Goal: Information Seeking & Learning: Learn about a topic

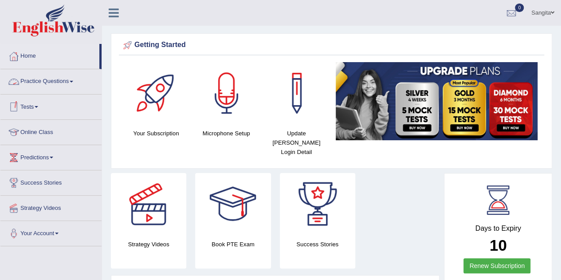
click at [65, 82] on link "Practice Questions" at bounding box center [50, 80] width 101 height 22
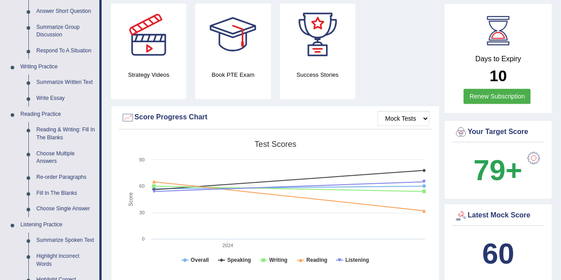
scroll to position [170, 0]
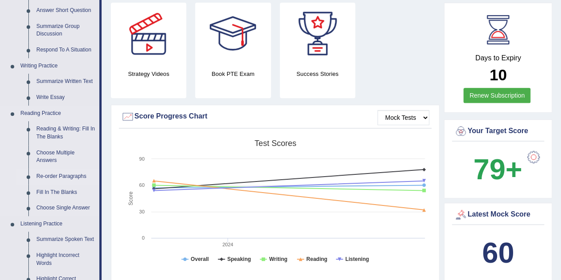
click at [55, 175] on link "Re-order Paragraphs" at bounding box center [65, 177] width 67 height 16
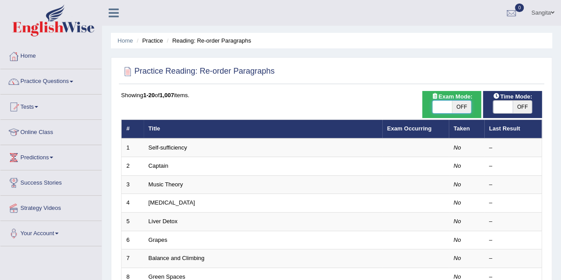
click at [441, 105] on span at bounding box center [443, 107] width 20 height 12
checkbox input "true"
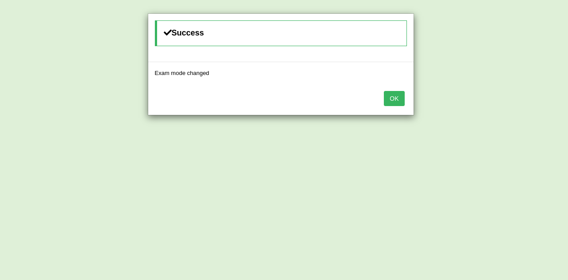
click at [402, 102] on button "OK" at bounding box center [394, 98] width 20 height 15
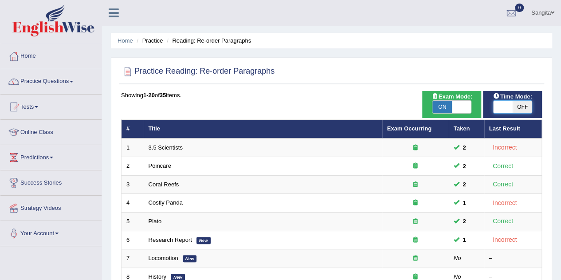
click at [500, 109] on span at bounding box center [503, 107] width 20 height 12
checkbox input "true"
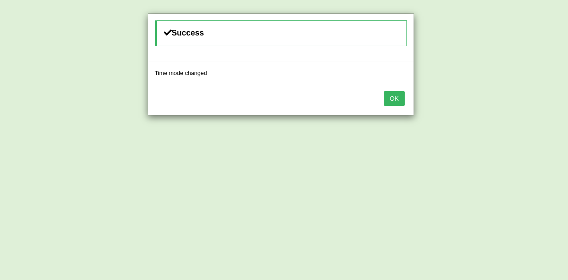
click at [392, 97] on button "OK" at bounding box center [394, 98] width 20 height 15
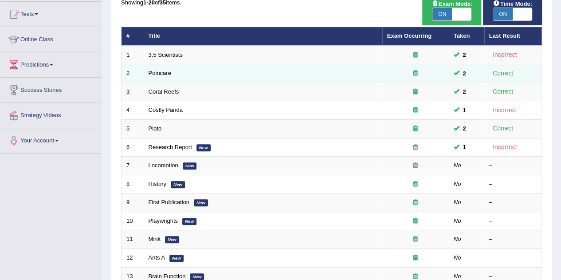
scroll to position [94, 0]
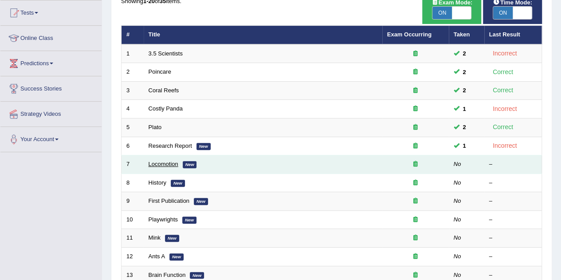
click at [169, 161] on link "Locomotion" at bounding box center [164, 164] width 30 height 7
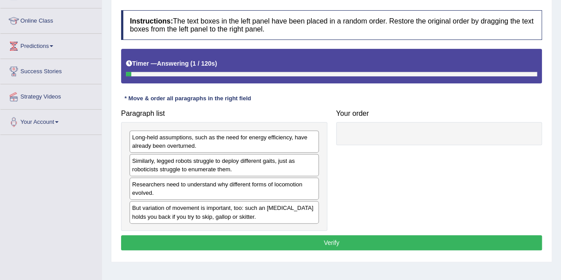
scroll to position [112, 0]
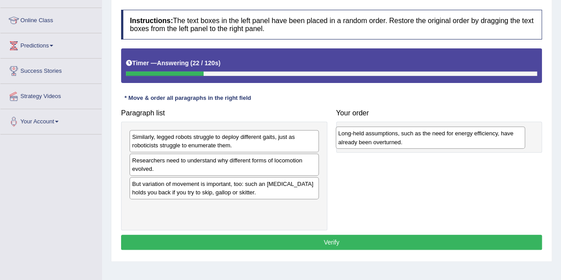
drag, startPoint x: 239, startPoint y: 140, endPoint x: 445, endPoint y: 137, distance: 206.3
click at [445, 137] on div "Long-held assumptions, such as the need for energy efficiency, have already bee…" at bounding box center [430, 137] width 189 height 22
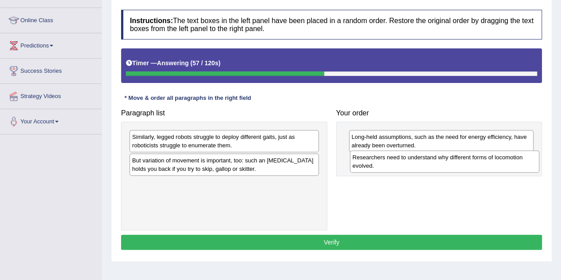
drag, startPoint x: 267, startPoint y: 161, endPoint x: 488, endPoint y: 158, distance: 220.5
click at [488, 158] on div "Researchers need to understand why different forms of locomotion evolved." at bounding box center [444, 161] width 189 height 22
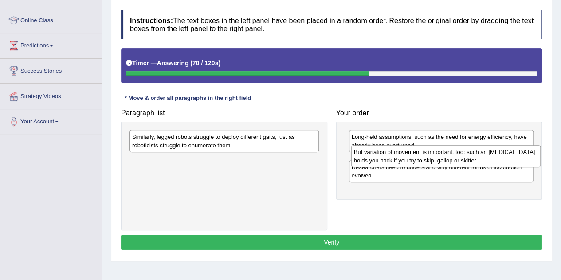
drag, startPoint x: 289, startPoint y: 165, endPoint x: 511, endPoint y: 158, distance: 222.0
click at [511, 158] on div "But variation of movement is important, too: such an ankle brace holds you back…" at bounding box center [445, 156] width 189 height 22
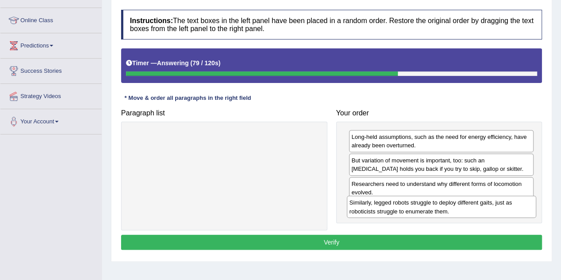
drag, startPoint x: 246, startPoint y: 140, endPoint x: 464, endPoint y: 206, distance: 227.5
click at [464, 206] on div "Similarly, legged robots struggle to deploy different gaits, just as roboticist…" at bounding box center [441, 207] width 189 height 22
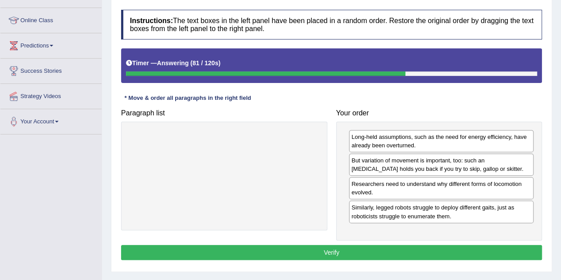
click at [369, 249] on button "Verify" at bounding box center [331, 252] width 421 height 15
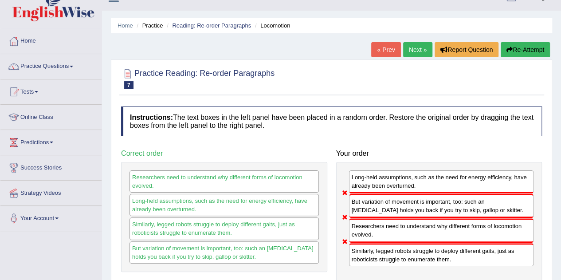
scroll to position [11, 0]
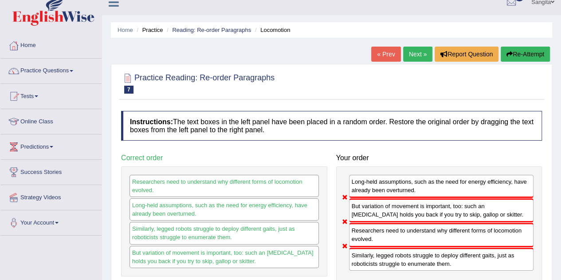
click at [523, 52] on button "Re-Attempt" at bounding box center [525, 54] width 49 height 15
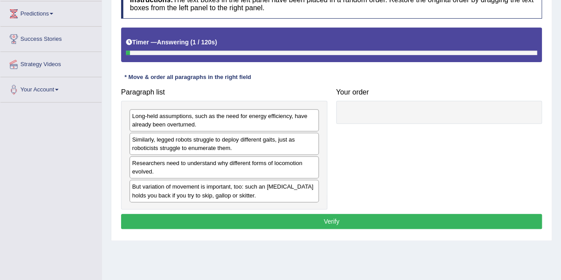
scroll to position [144, 0]
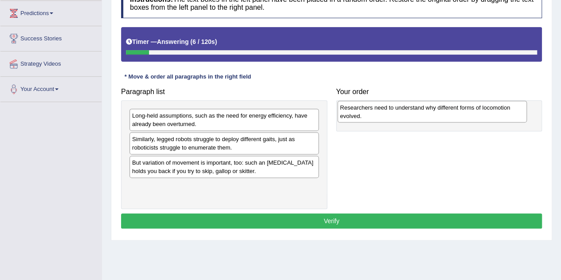
drag, startPoint x: 256, startPoint y: 162, endPoint x: 464, endPoint y: 108, distance: 215.1
click at [464, 108] on div "Researchers need to understand why different forms of locomotion evolved." at bounding box center [432, 112] width 189 height 22
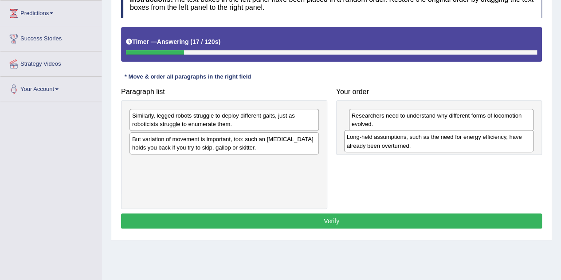
drag, startPoint x: 260, startPoint y: 115, endPoint x: 475, endPoint y: 137, distance: 215.8
click at [475, 137] on div "Long-held assumptions, such as the need for energy efficiency, have already bee…" at bounding box center [438, 141] width 189 height 22
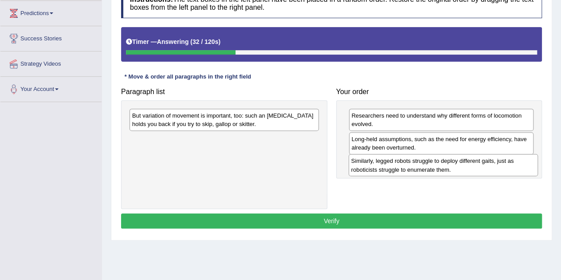
drag, startPoint x: 281, startPoint y: 117, endPoint x: 500, endPoint y: 163, distance: 224.0
click at [500, 163] on div "Similarly, legged robots struggle to deploy different gaits, just as roboticist…" at bounding box center [443, 165] width 189 height 22
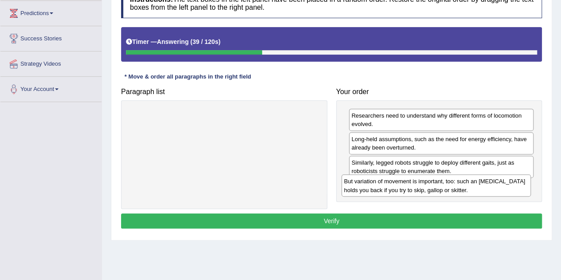
drag, startPoint x: 286, startPoint y: 118, endPoint x: 498, endPoint y: 185, distance: 222.1
click at [498, 185] on div "But variation of movement is important, too: such an ankle brace holds you back…" at bounding box center [436, 185] width 189 height 22
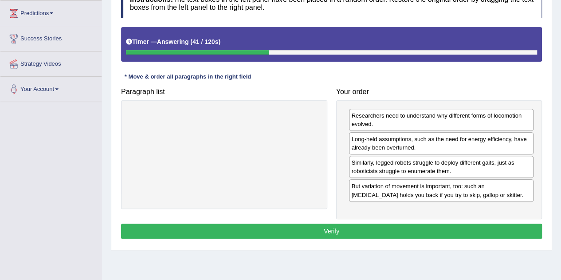
click at [387, 227] on button "Verify" at bounding box center [331, 231] width 421 height 15
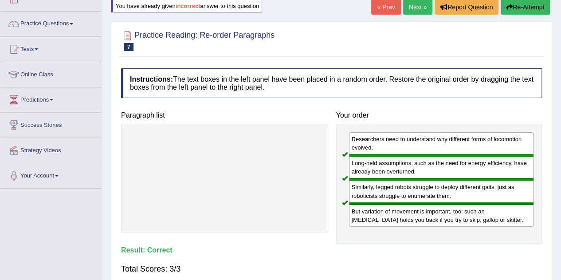
scroll to position [56, 0]
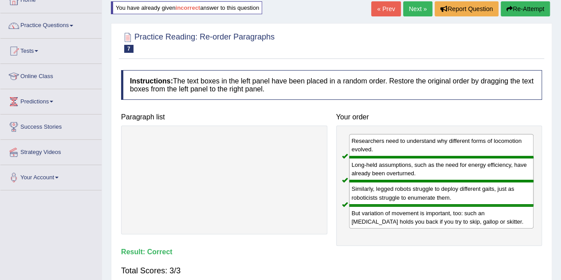
click at [410, 11] on link "Next »" at bounding box center [417, 8] width 29 height 15
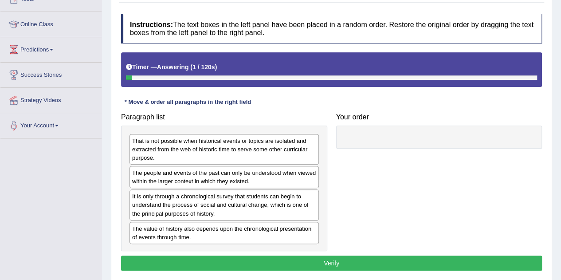
scroll to position [109, 0]
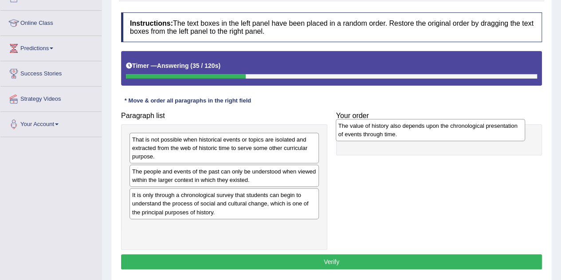
drag, startPoint x: 280, startPoint y: 227, endPoint x: 486, endPoint y: 126, distance: 229.4
click at [486, 126] on div "The value of history also depends upon the chronological presentation of events…" at bounding box center [430, 130] width 189 height 22
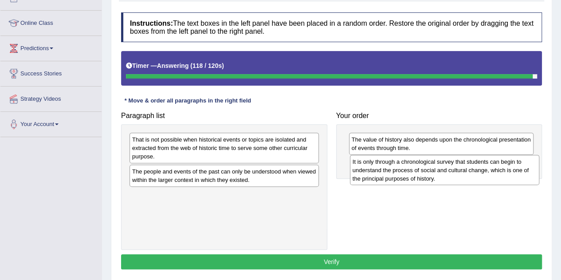
drag, startPoint x: 234, startPoint y: 197, endPoint x: 454, endPoint y: 165, distance: 222.8
click at [454, 165] on div "It is only through a chronological survey that students can begin to understand…" at bounding box center [444, 170] width 189 height 31
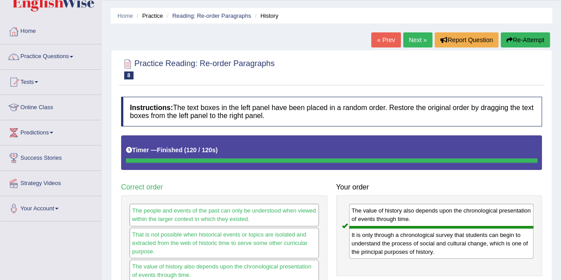
scroll to position [24, 0]
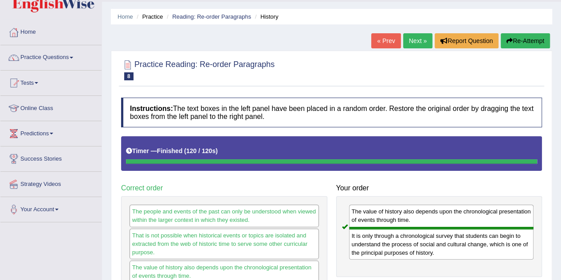
click at [535, 38] on button "Re-Attempt" at bounding box center [525, 40] width 49 height 15
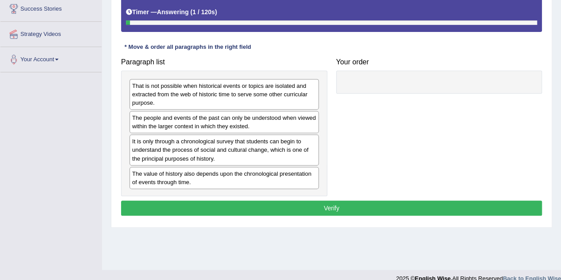
scroll to position [185, 0]
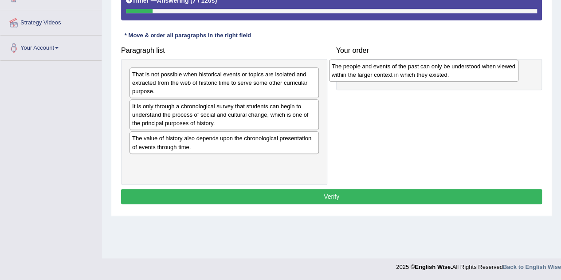
drag, startPoint x: 248, startPoint y: 110, endPoint x: 447, endPoint y: 70, distance: 203.6
click at [447, 70] on div "The people and events of the past can only be understood when viewed within the…" at bounding box center [423, 70] width 189 height 22
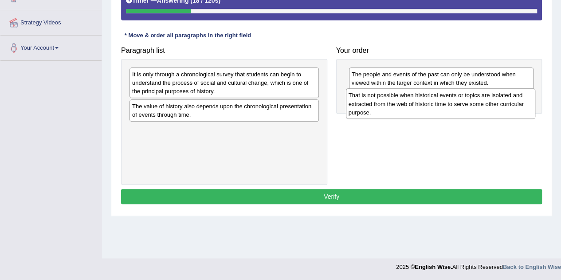
drag, startPoint x: 240, startPoint y: 76, endPoint x: 456, endPoint y: 97, distance: 217.6
click at [456, 97] on div "That is not possible when historical events or topics are isolated and extracte…" at bounding box center [440, 103] width 189 height 31
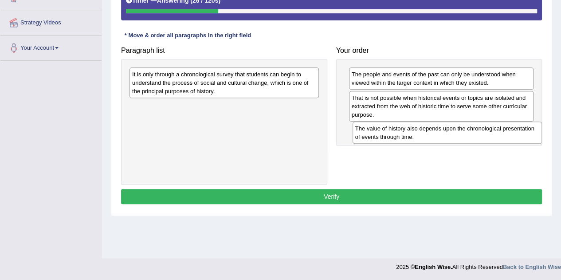
drag, startPoint x: 233, startPoint y: 108, endPoint x: 457, endPoint y: 131, distance: 224.4
click at [457, 131] on div "The value of history also depends upon the chronological presentation of events…" at bounding box center [447, 133] width 189 height 22
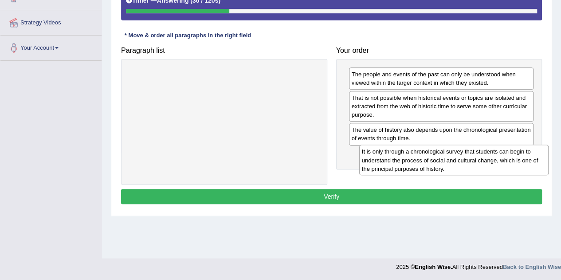
drag, startPoint x: 295, startPoint y: 82, endPoint x: 527, endPoint y: 160, distance: 244.4
click at [527, 160] on div "It is only through a chronological survey that students can begin to understand…" at bounding box center [453, 160] width 189 height 31
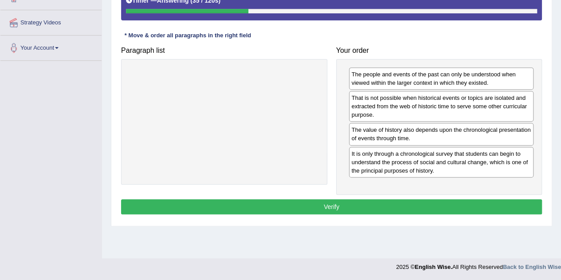
click at [449, 202] on button "Verify" at bounding box center [331, 206] width 421 height 15
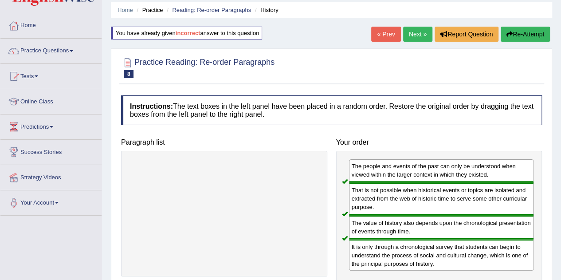
scroll to position [0, 0]
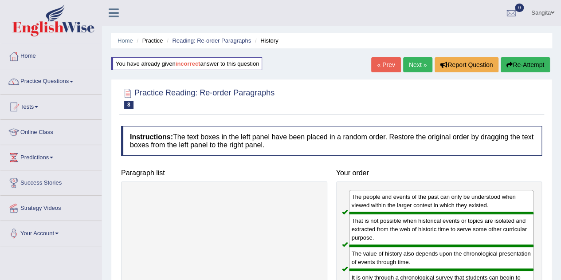
click at [415, 69] on link "Next »" at bounding box center [417, 64] width 29 height 15
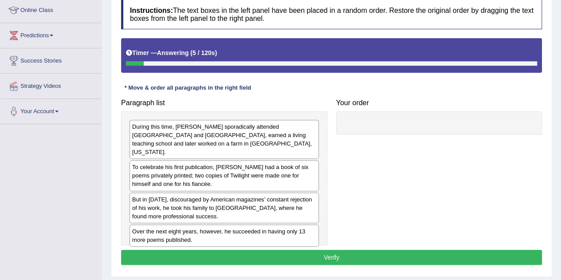
scroll to position [131, 0]
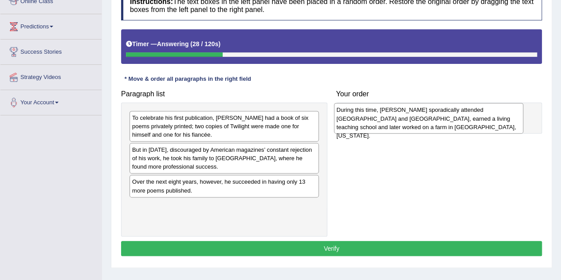
drag, startPoint x: 257, startPoint y: 126, endPoint x: 462, endPoint y: 119, distance: 205.1
click at [462, 119] on div "During this time, [PERSON_NAME] sporadically attended [GEOGRAPHIC_DATA] and [GE…" at bounding box center [428, 118] width 189 height 31
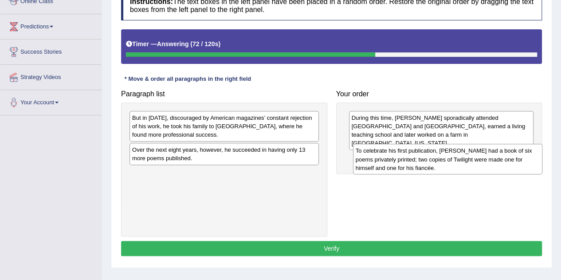
drag, startPoint x: 238, startPoint y: 122, endPoint x: 461, endPoint y: 155, distance: 226.1
click at [461, 155] on div "To celebrate his first publication, [PERSON_NAME] had a book of six poems priva…" at bounding box center [447, 159] width 189 height 31
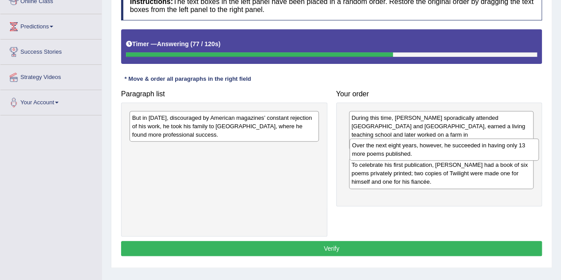
drag, startPoint x: 268, startPoint y: 154, endPoint x: 488, endPoint y: 151, distance: 220.5
click at [488, 151] on div "Over the next eight years, however, he succeeded in having only 13 more poems p…" at bounding box center [444, 149] width 189 height 22
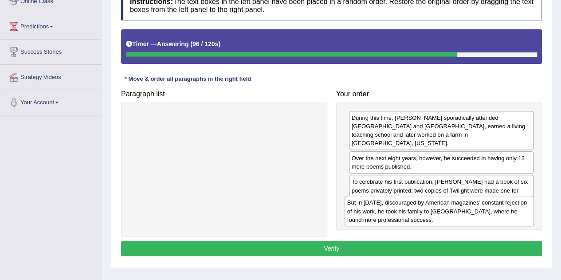
drag, startPoint x: 291, startPoint y: 122, endPoint x: 508, endPoint y: 208, distance: 232.6
click at [508, 208] on div "But in [DATE], discouraged by American magazines’ constant rejection of his wor…" at bounding box center [439, 211] width 189 height 31
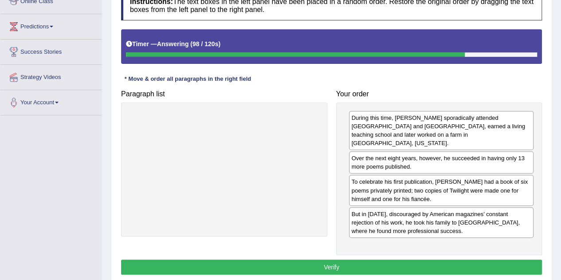
click at [390, 260] on button "Verify" at bounding box center [331, 267] width 421 height 15
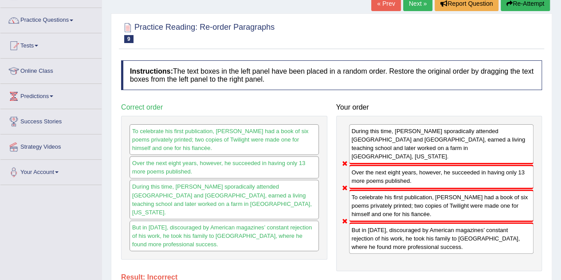
scroll to position [0, 0]
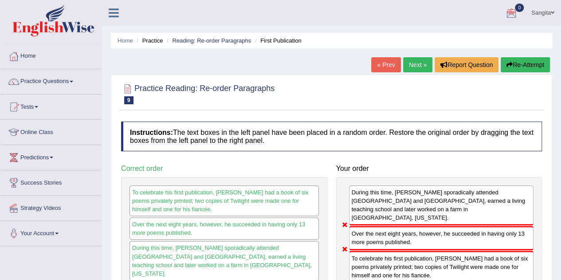
click at [525, 64] on button "Re-Attempt" at bounding box center [525, 64] width 49 height 15
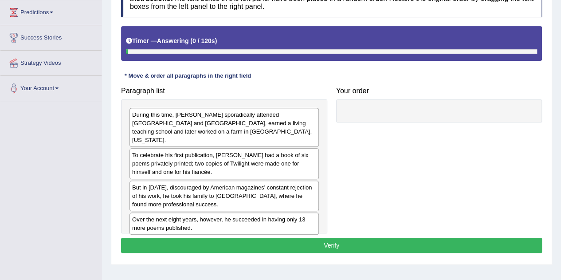
scroll to position [146, 0]
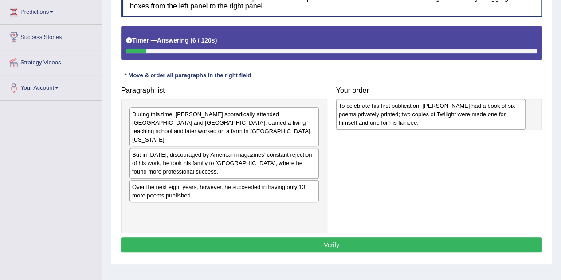
drag, startPoint x: 260, startPoint y: 159, endPoint x: 468, endPoint y: 119, distance: 211.9
click at [468, 119] on div "To celebrate his first publication, [PERSON_NAME] had a book of six poems priva…" at bounding box center [430, 114] width 189 height 31
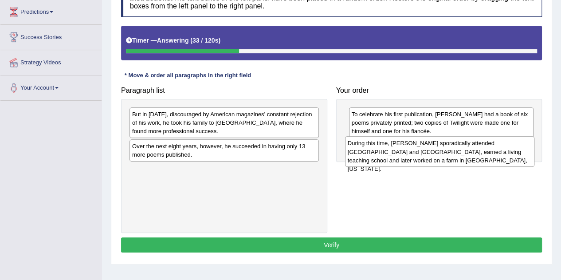
drag, startPoint x: 248, startPoint y: 124, endPoint x: 463, endPoint y: 153, distance: 217.6
click at [463, 153] on div "During this time, [PERSON_NAME] sporadically attended [GEOGRAPHIC_DATA] and [GE…" at bounding box center [439, 151] width 189 height 31
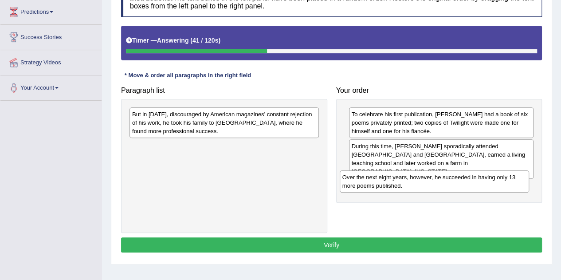
drag, startPoint x: 246, startPoint y: 150, endPoint x: 457, endPoint y: 182, distance: 213.1
click at [457, 182] on div "Over the next eight years, however, he succeeded in having only 13 more poems p…" at bounding box center [434, 181] width 189 height 22
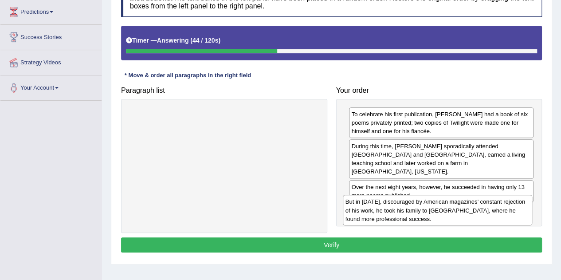
drag, startPoint x: 303, startPoint y: 120, endPoint x: 516, endPoint y: 208, distance: 230.4
click at [516, 208] on div "But in [DATE], discouraged by American magazines’ constant rejection of his wor…" at bounding box center [437, 210] width 189 height 31
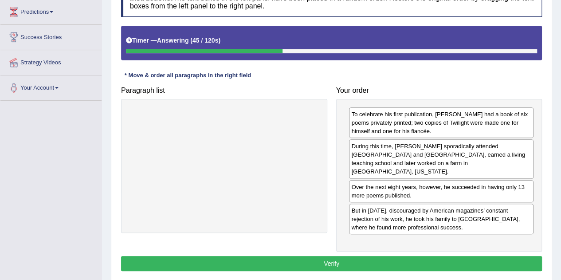
click at [389, 256] on button "Verify" at bounding box center [331, 263] width 421 height 15
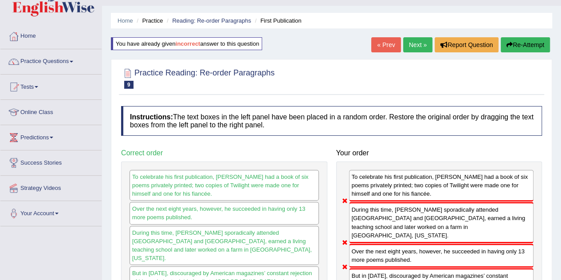
scroll to position [20, 0]
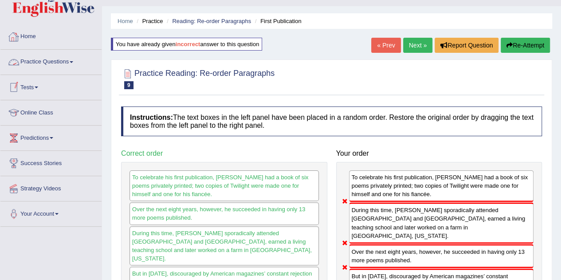
click at [48, 65] on link "Practice Questions" at bounding box center [50, 61] width 101 height 22
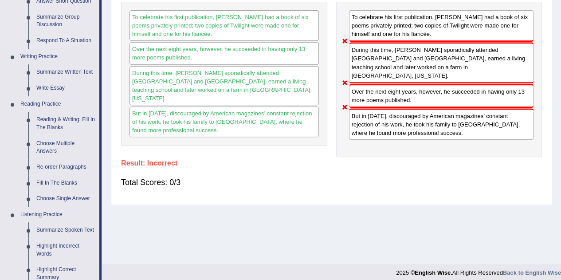
scroll to position [181, 0]
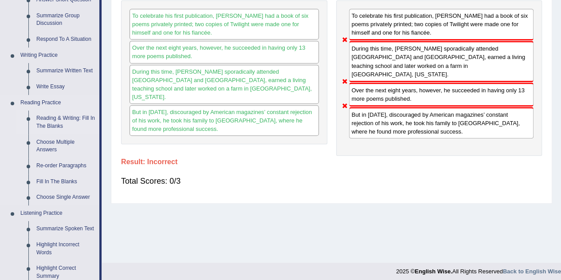
click at [60, 127] on link "Reading & Writing: Fill In The Blanks" at bounding box center [65, 122] width 67 height 24
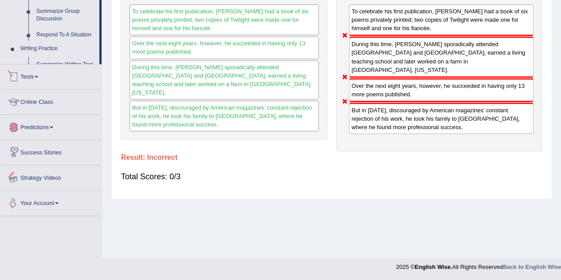
scroll to position [438, 0]
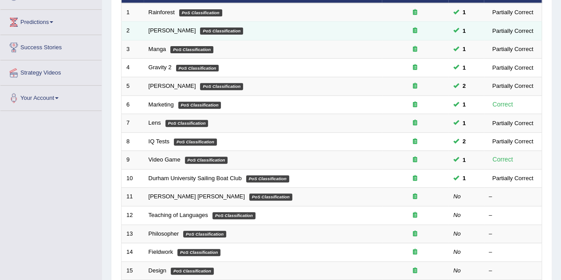
scroll to position [138, 0]
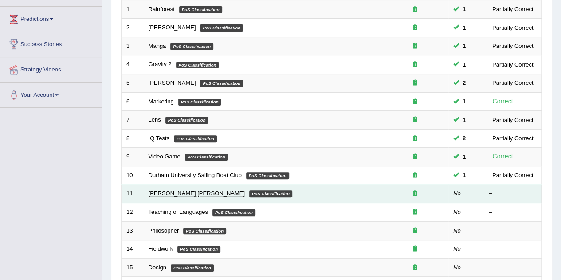
click at [163, 190] on link "[PERSON_NAME] [PERSON_NAME]" at bounding box center [197, 193] width 96 height 7
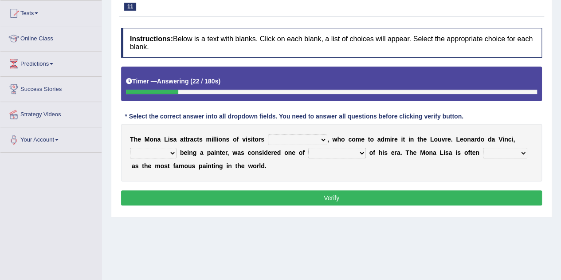
scroll to position [102, 0]
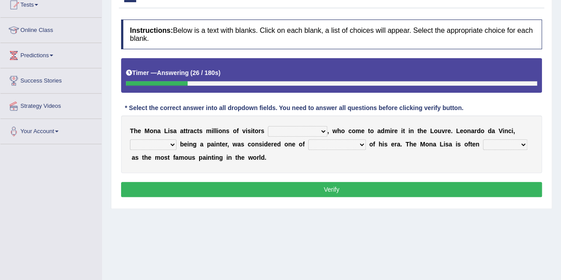
click at [298, 130] on select "around the year the all year all year round per year" at bounding box center [297, 131] width 59 height 11
click at [221, 242] on div "Home Practice Reading & Writing: Fill In The [PERSON_NAME] [PERSON_NAME] « Prev…" at bounding box center [331, 120] width 459 height 444
click at [284, 127] on select "around the year the all year all year round per year" at bounding box center [297, 131] width 59 height 11
select select "around the year"
click at [268, 126] on select "around the year the all year all year round per year" at bounding box center [297, 131] width 59 height 11
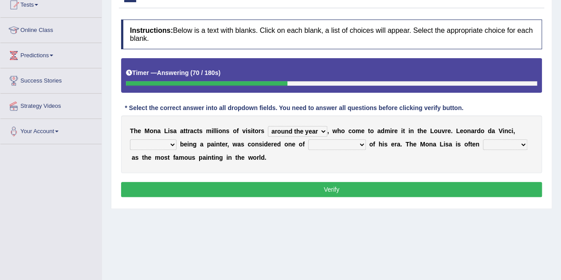
click at [161, 145] on select "rather than as much as as well as as long as" at bounding box center [153, 144] width 47 height 11
click at [130, 139] on select "rather than as much as as well as as long as" at bounding box center [153, 144] width 47 height 11
click at [168, 142] on select "rather than as much as as well as as long as" at bounding box center [153, 144] width 47 height 11
select select "as well as"
click at [130, 139] on select "rather than as much as as well as as long as" at bounding box center [153, 144] width 47 height 11
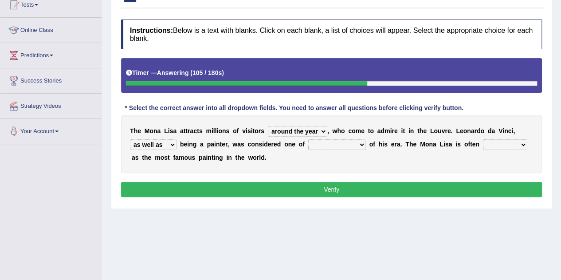
click at [330, 143] on select "better artists artist the better artist the best artists" at bounding box center [337, 144] width 58 height 11
click at [308, 139] on select "better artists artist the better artist the best artists" at bounding box center [337, 144] width 58 height 11
click at [333, 142] on select "better artists artist the better artist the best artists" at bounding box center [337, 144] width 58 height 11
select select "better artists"
click at [308, 139] on select "better artists artist the better artist the best artists" at bounding box center [337, 144] width 58 height 11
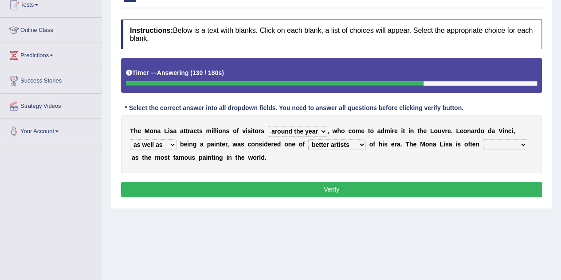
click at [501, 142] on select "classified suggested predicted described" at bounding box center [505, 144] width 44 height 11
select select "classified"
click at [483, 139] on select "classified suggested predicted described" at bounding box center [505, 144] width 44 height 11
click at [306, 185] on button "Verify" at bounding box center [331, 189] width 421 height 15
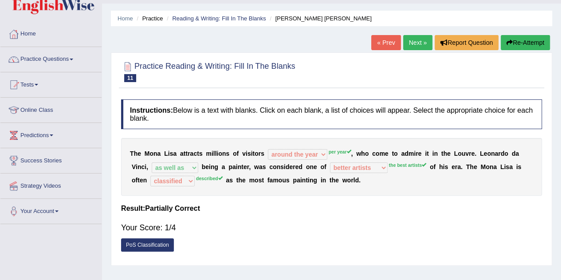
scroll to position [21, 0]
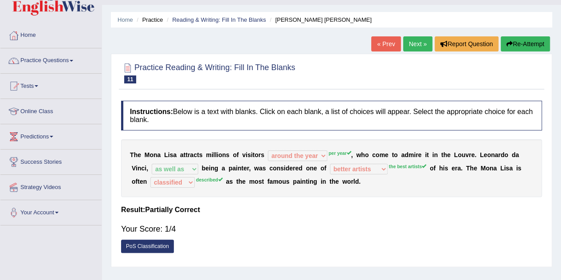
click at [528, 45] on button "Re-Attempt" at bounding box center [525, 43] width 49 height 15
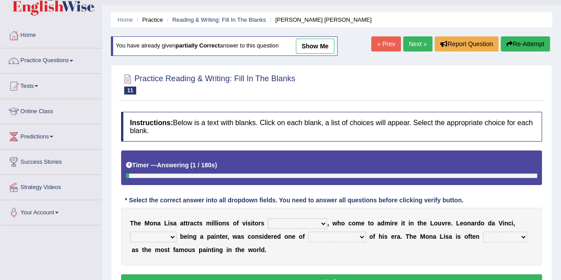
click at [292, 220] on select "around the year the all year all year round per year" at bounding box center [297, 223] width 59 height 11
select select "per year"
click at [268, 218] on select "around the year the all year all year round per year" at bounding box center [297, 223] width 59 height 11
click at [161, 235] on select "rather than as much as as well as as long as" at bounding box center [153, 237] width 47 height 11
select select "as much as"
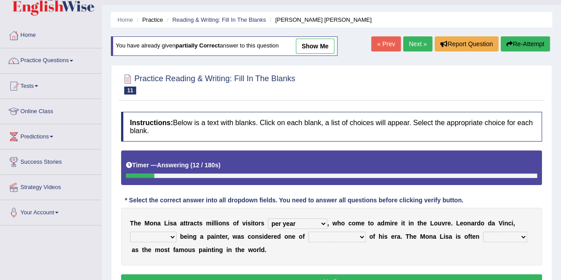
click at [130, 232] on select "rather than as much as as well as as long as" at bounding box center [153, 237] width 47 height 11
click at [331, 234] on select "better artists artist the better artist the best artists" at bounding box center [337, 237] width 58 height 11
select select "the best artists"
click at [308, 232] on select "better artists artist the better artist the best artists" at bounding box center [337, 237] width 58 height 11
click at [504, 238] on select "classified suggested predicted described" at bounding box center [505, 237] width 44 height 11
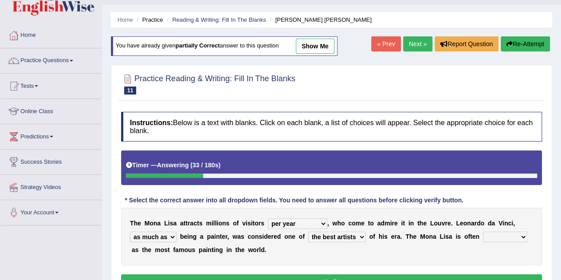
select select "described"
click at [483, 232] on select "classified suggested predicted described" at bounding box center [505, 237] width 44 height 11
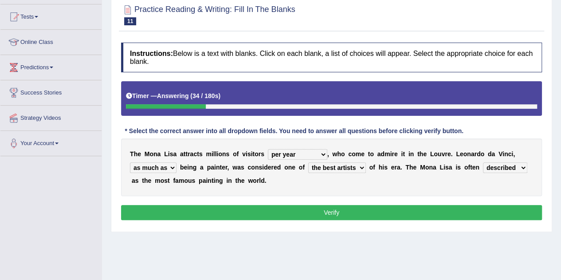
scroll to position [91, 0]
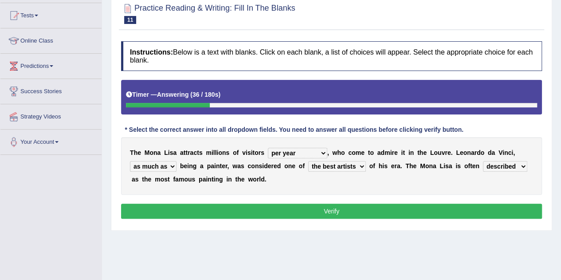
click at [319, 208] on button "Verify" at bounding box center [331, 211] width 421 height 15
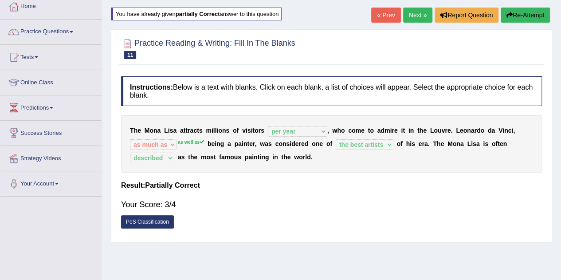
scroll to position [48, 0]
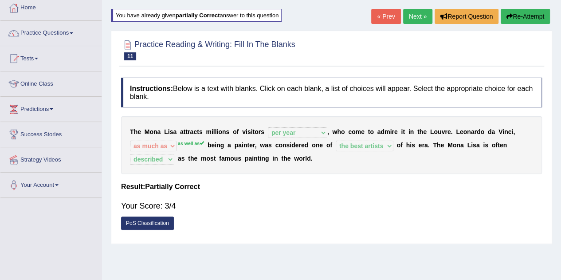
click at [417, 9] on link "Next »" at bounding box center [417, 16] width 29 height 15
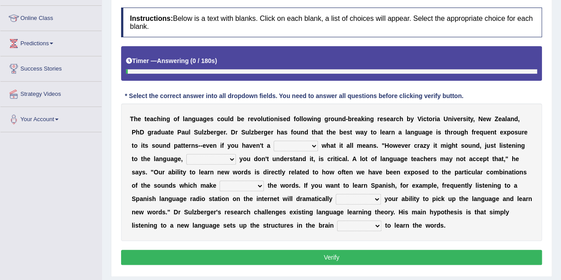
scroll to position [114, 0]
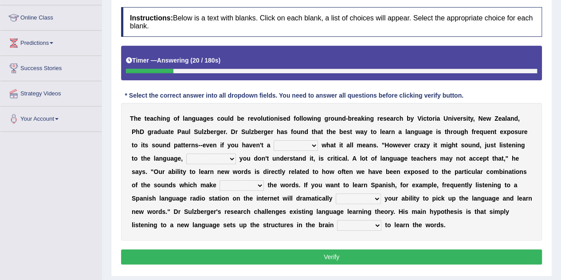
click at [279, 146] on select "dew claw clue due" at bounding box center [296, 145] width 44 height 11
select select "clue"
click at [274, 140] on select "dew claw clue due" at bounding box center [296, 145] width 44 height 11
click at [198, 156] on select "but also all together even though if so" at bounding box center [211, 159] width 50 height 11
select select "even though"
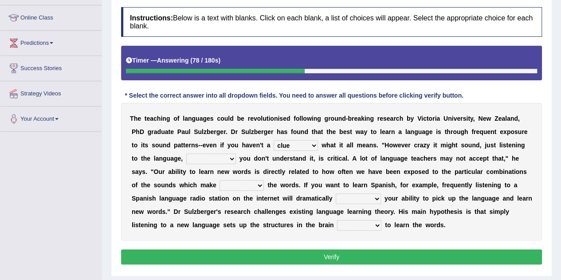
click at [186, 154] on select "but also all together even though if so" at bounding box center [211, 159] width 50 height 11
click at [253, 181] on select "down up of on" at bounding box center [242, 185] width 44 height 11
select select "up"
click at [220, 180] on select "down up of on" at bounding box center [242, 185] width 44 height 11
click at [359, 197] on select "evaluate exaggerate describe boost" at bounding box center [358, 198] width 45 height 11
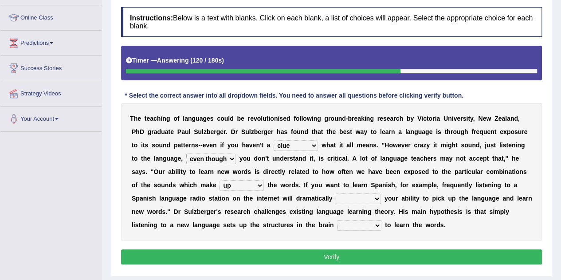
select select "boost"
click at [336, 193] on select "evaluate exaggerate describe boost" at bounding box center [358, 198] width 45 height 11
click at [373, 224] on select "requiring required directed to require" at bounding box center [359, 225] width 44 height 11
select select "requiring"
click at [337, 220] on select "requiring required directed to require" at bounding box center [359, 225] width 44 height 11
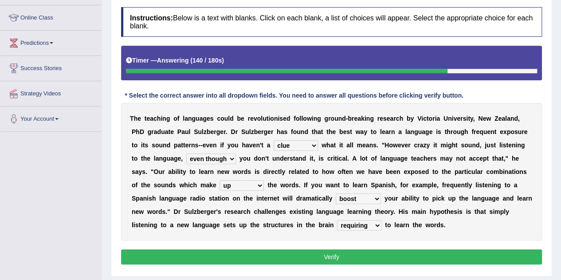
click at [325, 251] on button "Verify" at bounding box center [331, 256] width 421 height 15
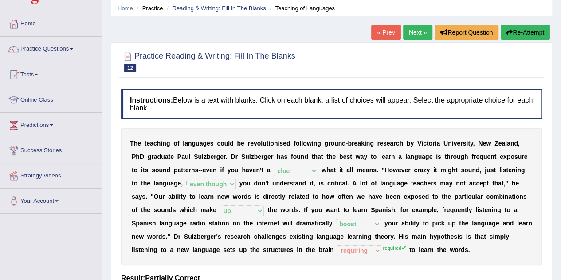
scroll to position [0, 0]
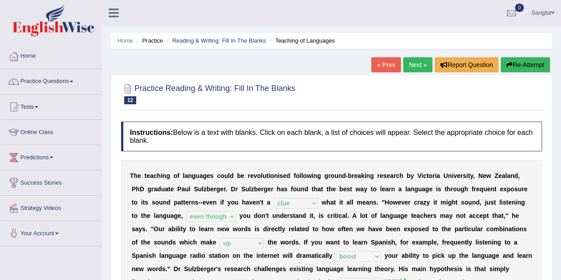
click at [415, 63] on link "Next »" at bounding box center [417, 64] width 29 height 15
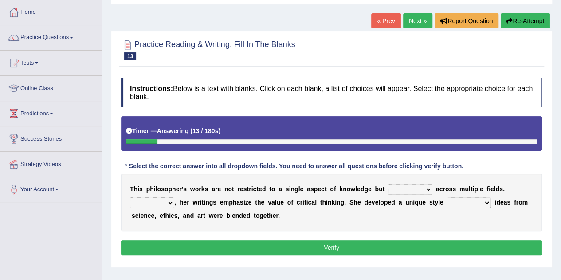
scroll to position [45, 0]
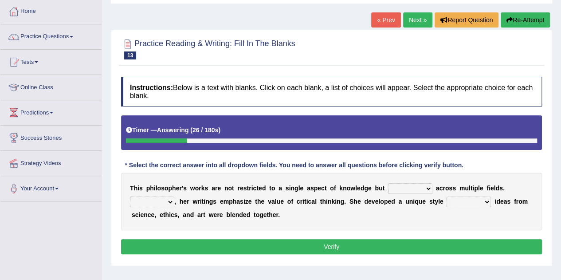
click at [402, 185] on select "constrain contain assemble extend" at bounding box center [410, 188] width 44 height 11
select select "constrain"
click at [388, 183] on select "constrain contain assemble extend" at bounding box center [410, 188] width 44 height 11
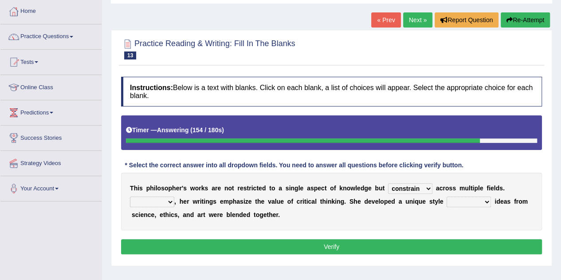
click at [165, 202] on select "Rather So Moreover Likely" at bounding box center [152, 202] width 44 height 11
select select "Moreover"
click at [130, 197] on select "Rather So Moreover Likely" at bounding box center [152, 202] width 44 height 11
click at [465, 203] on select "in that that which in which" at bounding box center [469, 202] width 44 height 11
select select "in that"
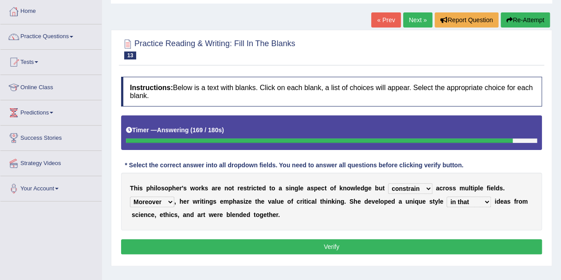
click at [447, 197] on select "in that that which in which" at bounding box center [469, 202] width 44 height 11
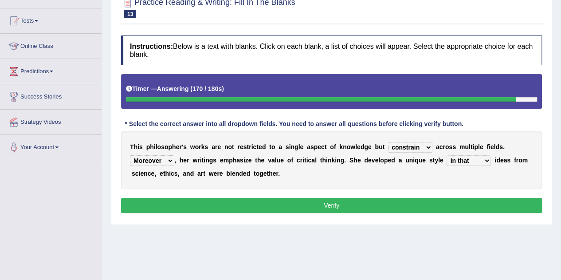
scroll to position [96, 0]
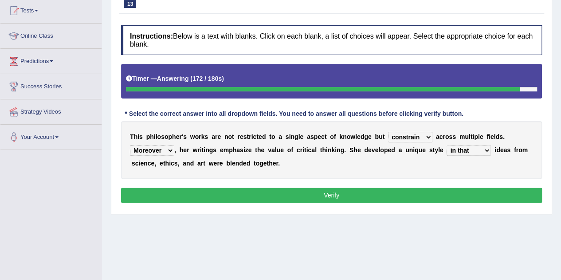
click at [413, 201] on button "Verify" at bounding box center [331, 195] width 421 height 15
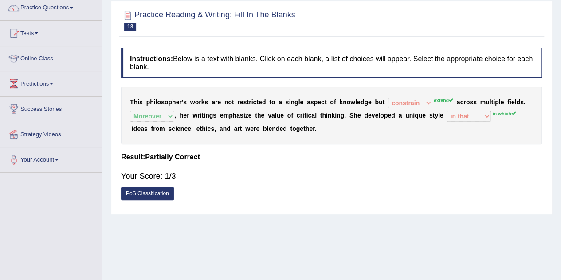
scroll to position [0, 0]
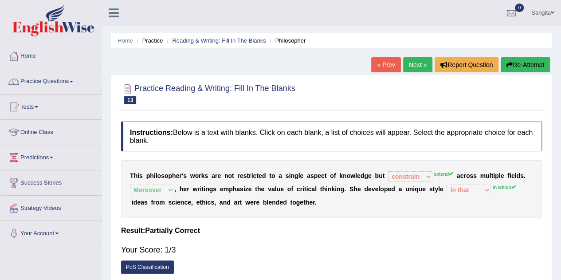
click at [419, 62] on link "Next »" at bounding box center [417, 64] width 29 height 15
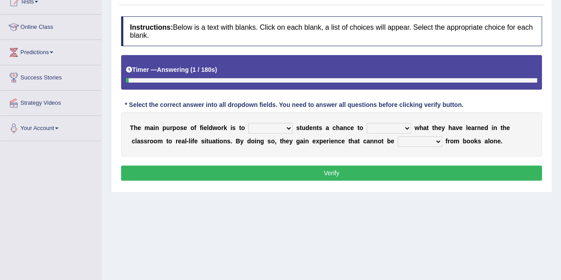
scroll to position [106, 0]
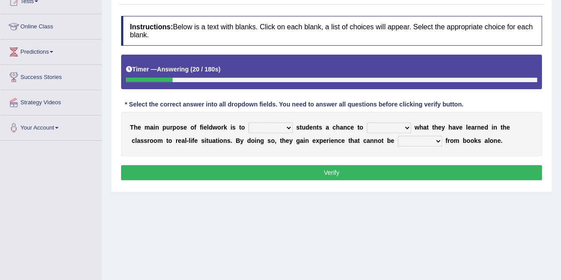
click at [260, 127] on select "resemble stow rave offer" at bounding box center [270, 127] width 44 height 11
select select "offer"
click at [248, 122] on select "resemble stow rave offer" at bounding box center [270, 127] width 44 height 11
click at [392, 127] on select "compare align apply dismount" at bounding box center [389, 127] width 44 height 11
select select "apply"
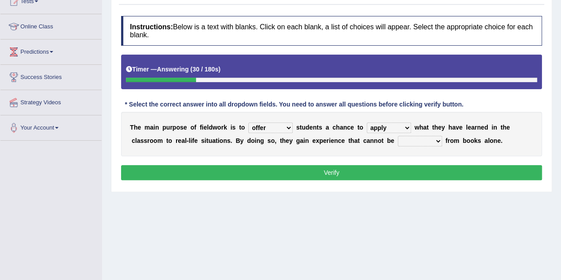
click at [367, 122] on select "compare align apply dismount" at bounding box center [389, 127] width 44 height 11
click at [410, 137] on select "originated prepared obtained touted" at bounding box center [420, 141] width 44 height 11
select select "obtained"
click at [398, 136] on select "originated prepared obtained touted" at bounding box center [420, 141] width 44 height 11
click at [335, 171] on button "Verify" at bounding box center [331, 172] width 421 height 15
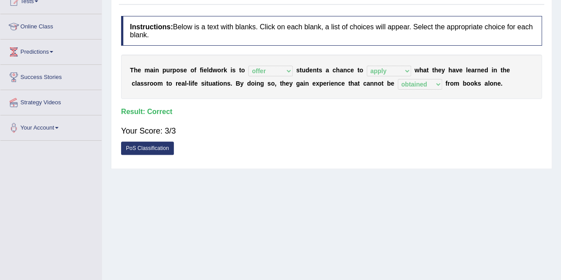
scroll to position [0, 0]
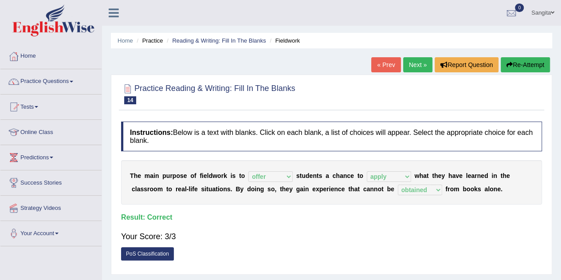
click at [414, 61] on link "Next »" at bounding box center [417, 64] width 29 height 15
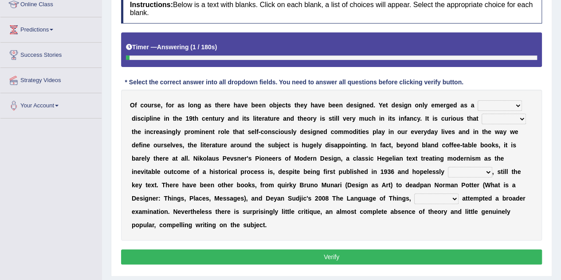
scroll to position [129, 0]
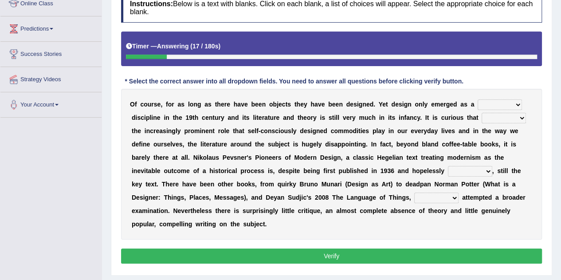
click at [483, 104] on select "bilateral ubiquitous foremost dedicated" at bounding box center [500, 104] width 44 height 11
select select "bilateral"
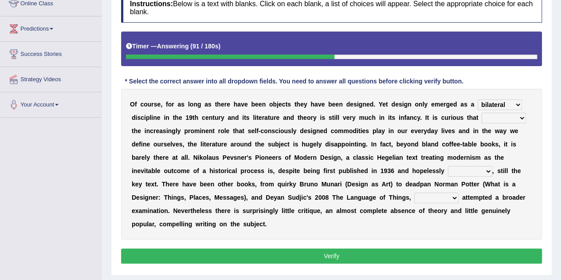
click at [478, 99] on select "bilateral ubiquitous foremost dedicated" at bounding box center [500, 104] width 44 height 11
click at [512, 117] on select "since despite within through" at bounding box center [504, 118] width 44 height 11
select select "despite"
click at [482, 113] on select "since despite within through" at bounding box center [504, 118] width 44 height 11
click at [455, 169] on select "dates dating date dated" at bounding box center [470, 171] width 44 height 11
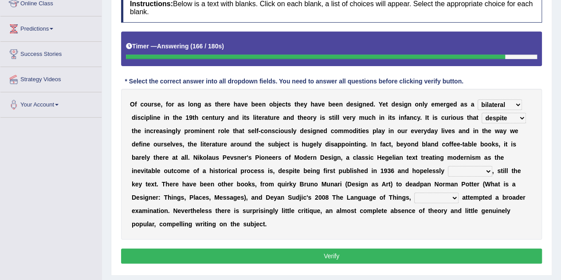
select select "dating"
click at [448, 166] on select "dates dating date dated" at bounding box center [470, 171] width 44 height 11
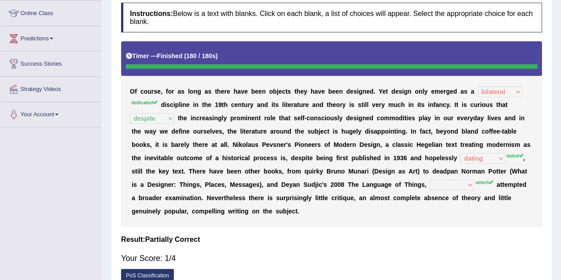
scroll to position [0, 0]
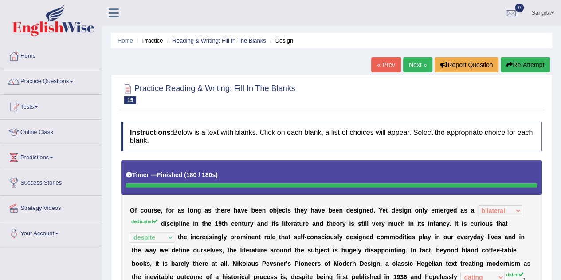
click at [537, 66] on button "Re-Attempt" at bounding box center [525, 64] width 49 height 15
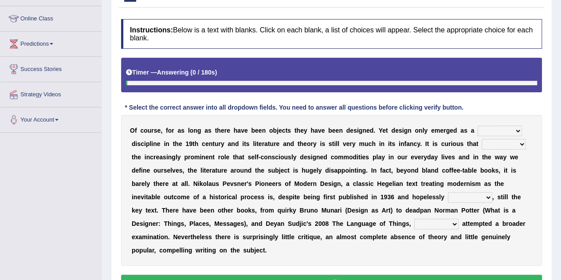
scroll to position [116, 0]
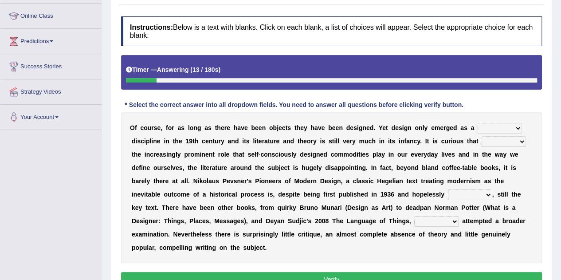
click at [487, 126] on select "bilateral ubiquitous foremost dedicated" at bounding box center [500, 128] width 44 height 11
select select "dedicated"
click at [478, 123] on select "bilateral ubiquitous foremost dedicated" at bounding box center [500, 128] width 44 height 11
click at [498, 139] on select "since despite within through" at bounding box center [504, 141] width 44 height 11
select select "despite"
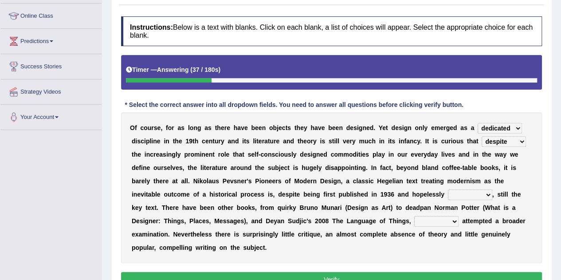
click at [482, 136] on select "since despite within through" at bounding box center [504, 141] width 44 height 11
click at [462, 191] on select "dates dating date dated" at bounding box center [470, 194] width 44 height 11
select select "dated"
click at [448, 189] on select "dates dating date dated" at bounding box center [470, 194] width 44 height 11
click at [437, 217] on select "which then however as" at bounding box center [436, 221] width 44 height 11
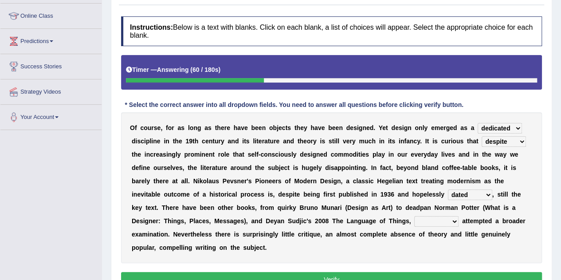
select select "which"
click at [414, 216] on select "which then however as" at bounding box center [436, 221] width 44 height 11
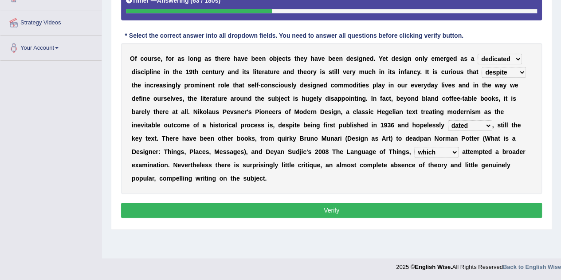
click at [399, 206] on button "Verify" at bounding box center [331, 210] width 421 height 15
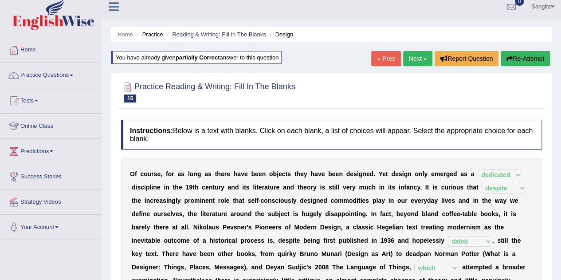
scroll to position [0, 0]
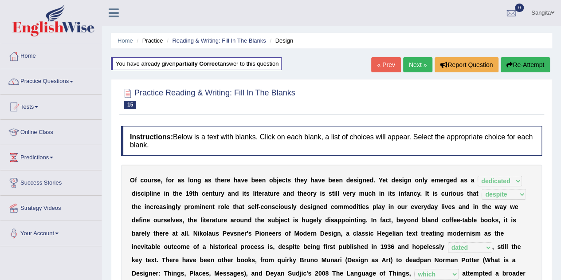
click at [420, 64] on link "Next »" at bounding box center [417, 64] width 29 height 15
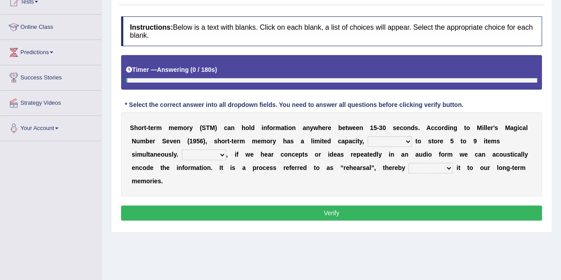
scroll to position [118, 0]
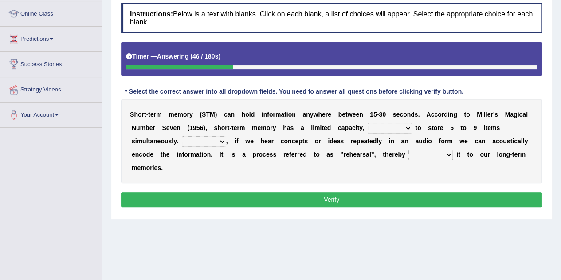
click at [384, 127] on select "being able is able be able unable" at bounding box center [390, 128] width 44 height 11
select select "unable"
click at [368, 123] on select "being able is able be able unable" at bounding box center [390, 128] width 44 height 11
click at [200, 143] on select "However So Moreover Therefore" at bounding box center [204, 141] width 44 height 11
select select "However"
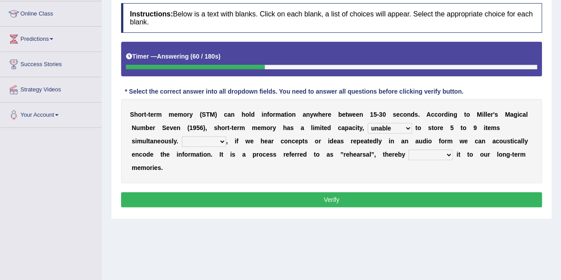
click at [182, 136] on select "However So Moreover Therefore" at bounding box center [204, 141] width 44 height 11
click at [429, 155] on select "commit commits commiting commited" at bounding box center [431, 155] width 44 height 11
select select "commiting"
click at [409, 150] on select "commit commits commiting commited" at bounding box center [431, 155] width 44 height 11
click at [386, 197] on button "Verify" at bounding box center [331, 199] width 421 height 15
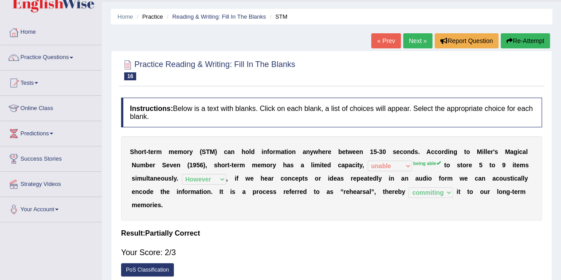
scroll to position [0, 0]
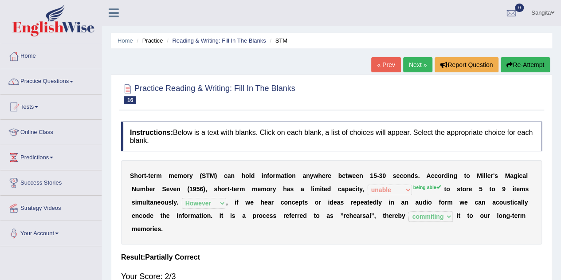
click at [419, 66] on link "Next »" at bounding box center [417, 64] width 29 height 15
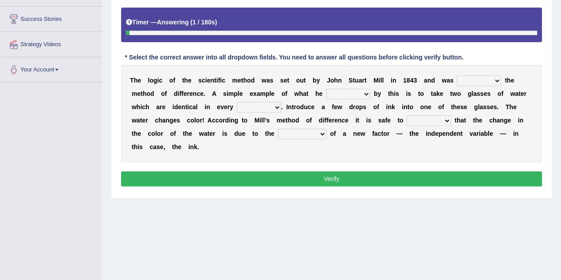
scroll to position [163, 0]
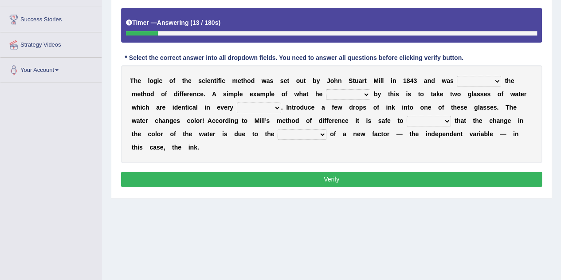
click at [469, 80] on select "pointed claimed demanded named" at bounding box center [479, 81] width 44 height 11
select select "claimed"
click at [457, 76] on select "pointed claimed demanded named" at bounding box center [479, 81] width 44 height 11
click at [493, 80] on select "pointed claimed demanded named" at bounding box center [479, 81] width 44 height 11
click at [353, 149] on div "T h e l o g i c o f t h e s c i e n t i f i c m e t h o d w a s s e t o u t b y…" at bounding box center [331, 114] width 421 height 98
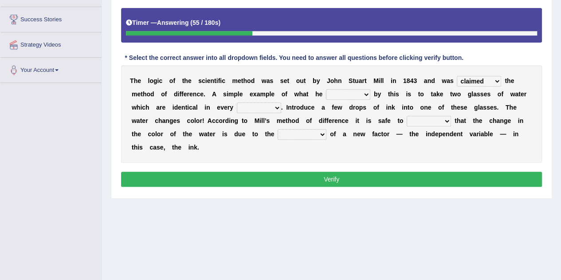
click at [338, 98] on select "capped charged found meant" at bounding box center [348, 94] width 44 height 11
select select "meant"
click at [326, 89] on select "capped charged found meant" at bounding box center [348, 94] width 44 height 11
click at [248, 107] on select "thought identity measure respect" at bounding box center [259, 107] width 44 height 11
select select "thought"
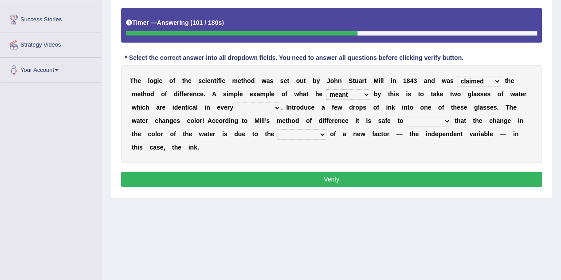
click at [237, 102] on select "thought identity measure respect" at bounding box center [259, 107] width 44 height 11
click at [430, 120] on select "assume discuss prefer acclaim" at bounding box center [429, 121] width 44 height 11
select select "assume"
click at [407, 116] on select "assume discuss prefer acclaim" at bounding box center [429, 121] width 44 height 11
click at [300, 132] on select "introduction magnitude preparation purification" at bounding box center [302, 134] width 49 height 11
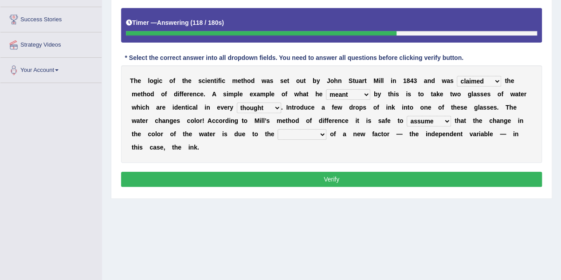
select select "introduction"
click at [278, 129] on select "introduction magnitude preparation purification" at bounding box center [302, 134] width 49 height 11
click at [276, 177] on button "Verify" at bounding box center [331, 179] width 421 height 15
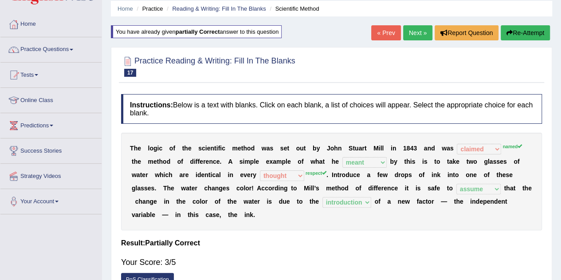
scroll to position [32, 0]
click at [414, 33] on link "Next »" at bounding box center [417, 33] width 29 height 15
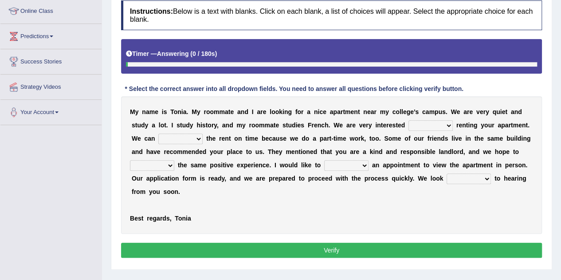
scroll to position [122, 0]
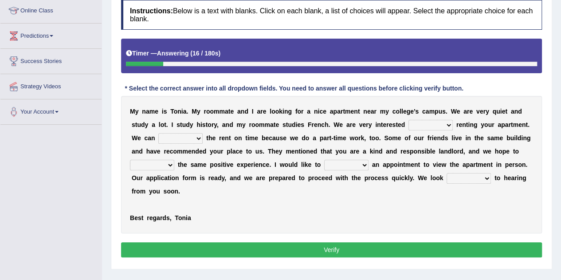
click at [434, 128] on select "for about at in" at bounding box center [431, 125] width 44 height 11
select select "in"
click at [409, 120] on select "for about at in" at bounding box center [431, 125] width 44 height 11
click at [184, 136] on select "afford get pay bring" at bounding box center [180, 138] width 44 height 11
select select "pay"
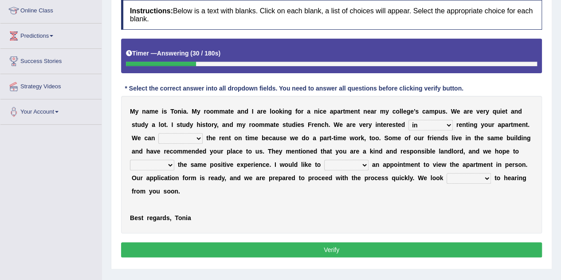
click at [158, 133] on select "afford get pay bring" at bounding box center [180, 138] width 44 height 11
click at [156, 166] on select "form meet have decide" at bounding box center [152, 165] width 44 height 11
select select "have"
click at [130, 160] on select "form meet have decide" at bounding box center [152, 165] width 44 height 11
click at [349, 164] on select "own recall revise make" at bounding box center [346, 165] width 44 height 11
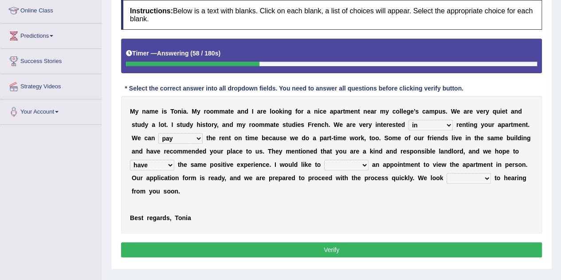
select select "make"
click at [324, 160] on select "own recall revise make" at bounding box center [346, 165] width 44 height 11
click at [470, 176] on select "around out in forward" at bounding box center [469, 178] width 44 height 11
select select "forward"
click at [447, 173] on select "around out in forward" at bounding box center [469, 178] width 44 height 11
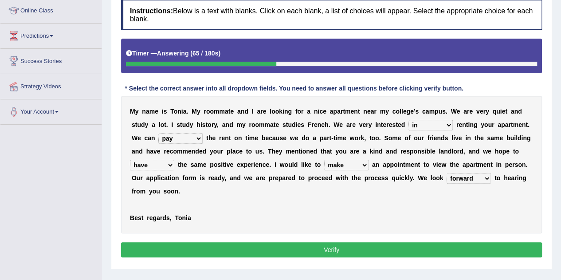
click at [355, 251] on button "Verify" at bounding box center [331, 249] width 421 height 15
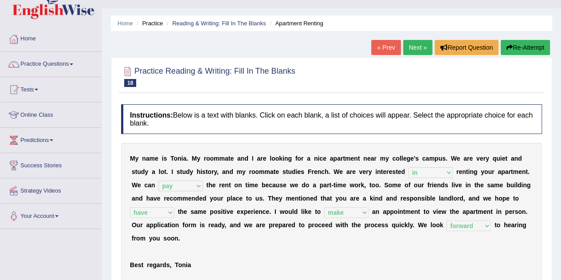
scroll to position [17, 0]
click at [418, 47] on link "Next »" at bounding box center [417, 47] width 29 height 15
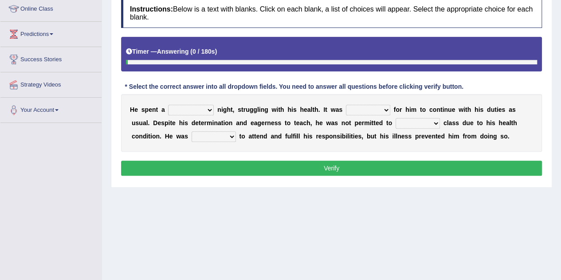
scroll to position [125, 0]
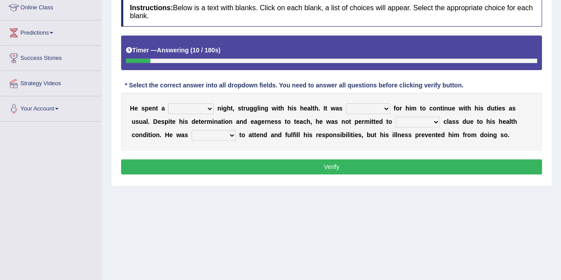
click at [193, 106] on select "cheerful restful meaningful painful" at bounding box center [191, 108] width 46 height 11
select select "painful"
click at [168, 103] on select "cheerful restful meaningful painful" at bounding box center [191, 108] width 46 height 11
click at [381, 109] on select "enjoyable simple difficult natural" at bounding box center [368, 108] width 44 height 11
select select "difficult"
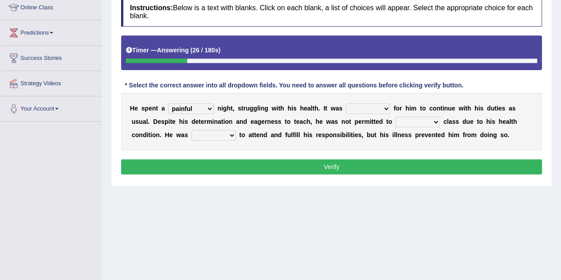
click at [346, 103] on select "enjoyable simple difficult natural" at bounding box center [368, 108] width 44 height 11
click at [407, 123] on select "teach leave cancel attend" at bounding box center [418, 122] width 44 height 11
select select "teach"
click at [396, 117] on select "teach leave cancel attend" at bounding box center [418, 122] width 44 height 11
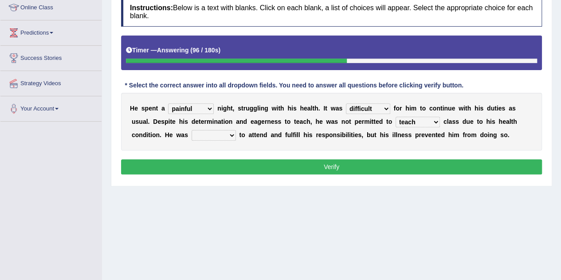
click at [198, 134] on select "anxious forced lazy happy" at bounding box center [214, 135] width 44 height 11
select select "forced"
click at [192, 130] on select "anxious forced lazy happy" at bounding box center [214, 135] width 44 height 11
click at [271, 169] on button "Verify" at bounding box center [331, 166] width 421 height 15
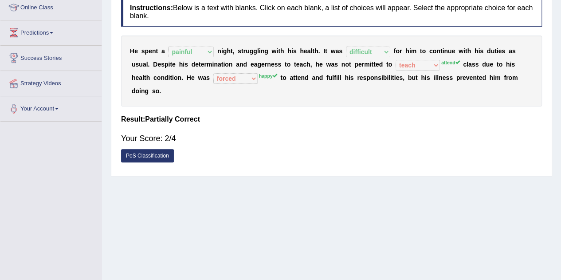
scroll to position [0, 0]
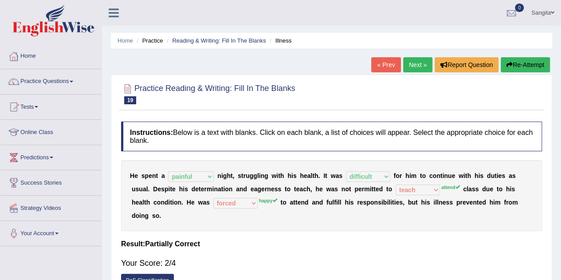
click at [413, 61] on link "Next »" at bounding box center [417, 64] width 29 height 15
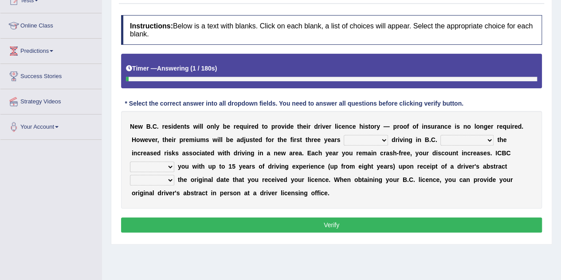
scroll to position [107, 0]
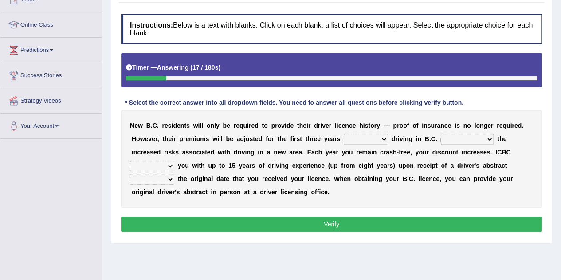
click at [369, 142] on select "within among against of" at bounding box center [366, 139] width 44 height 11
select select "of"
click at [344, 134] on select "within among against of" at bounding box center [366, 139] width 44 height 11
click at [461, 142] on select "depending on as for due to thanks to" at bounding box center [467, 139] width 53 height 11
select select "due to"
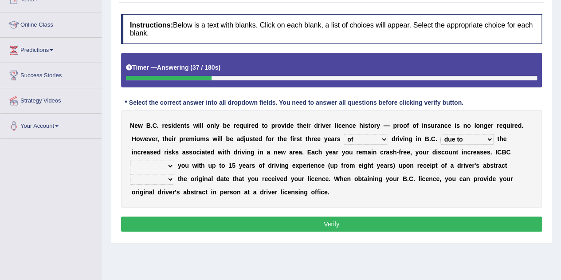
click at [441, 134] on select "depending on as for due to thanks to" at bounding box center [467, 139] width 53 height 11
click at [146, 163] on select "credited crediting credit will credit" at bounding box center [152, 166] width 44 height 11
select select "will credit"
click at [130, 161] on select "credited crediting credit will credit" at bounding box center [152, 166] width 44 height 11
click at [153, 180] on select "showing show shows shown" at bounding box center [152, 179] width 44 height 11
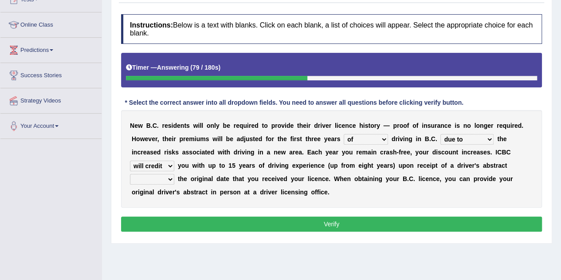
select select "showing"
click at [130, 174] on select "showing show shows shown" at bounding box center [152, 179] width 44 height 11
click at [354, 220] on button "Verify" at bounding box center [331, 224] width 421 height 15
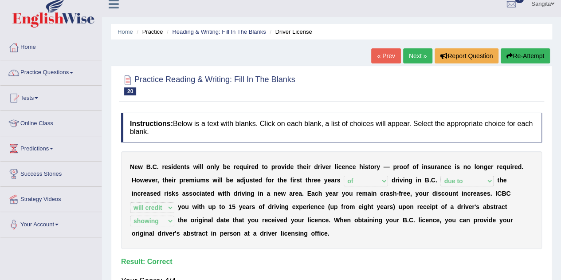
scroll to position [8, 0]
click at [417, 54] on link "Next »" at bounding box center [417, 56] width 29 height 15
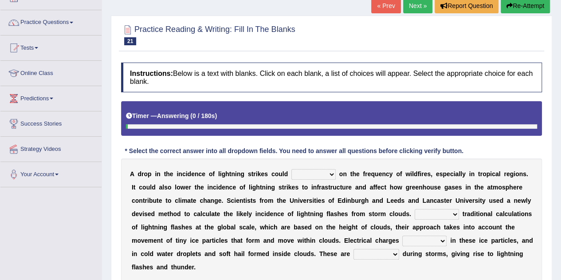
scroll to position [59, 0]
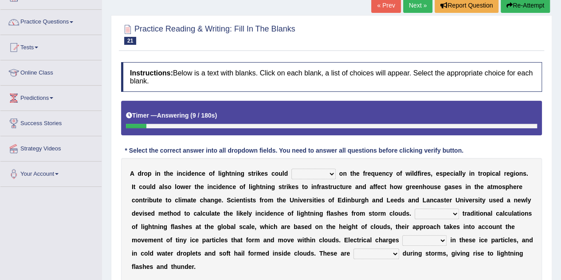
click at [309, 173] on select "dwell focus impact depend" at bounding box center [313, 174] width 44 height 11
select select "impact"
click at [291, 169] on select "dwell focus impact depend" at bounding box center [313, 174] width 44 height 11
click at [453, 214] on select "Unlike Unless Except Besides" at bounding box center [437, 214] width 44 height 11
select select "Unlike"
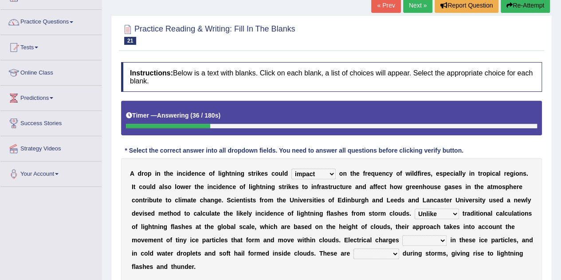
click at [415, 209] on select "Unlike Unless Except Besides" at bounding box center [437, 214] width 44 height 11
click at [439, 241] on select "run off build up mess up zoom in" at bounding box center [424, 240] width 44 height 11
select select "build up"
click at [402, 235] on select "run off build up mess up zoom in" at bounding box center [424, 240] width 44 height 11
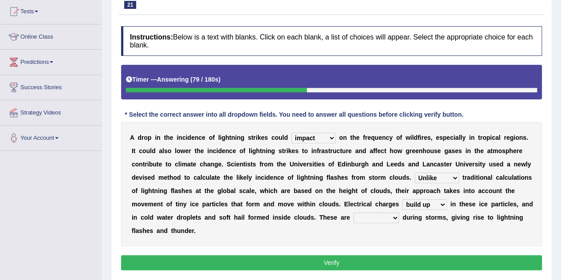
scroll to position [99, 0]
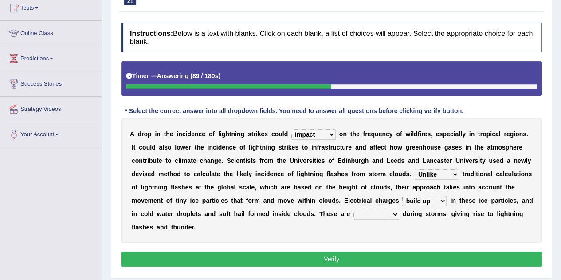
click at [384, 214] on select "collected diverted rounded discharged" at bounding box center [377, 214] width 46 height 11
select select "discharged"
click at [354, 209] on select "collected diverted rounded discharged" at bounding box center [377, 214] width 46 height 11
click at [435, 201] on select "run off build up mess up zoom in" at bounding box center [424, 201] width 44 height 11
click at [373, 224] on div "A d r o p i n t h e i n c i d e n c e o f l i g h t n i n g s t r i k e s c o u…" at bounding box center [331, 180] width 421 height 124
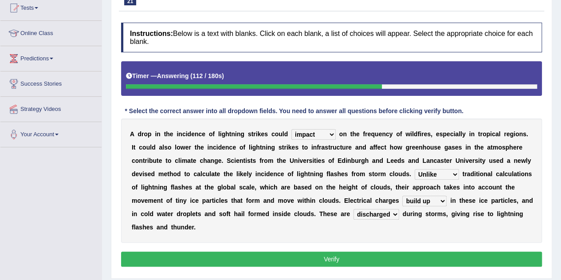
click at [357, 253] on button "Verify" at bounding box center [331, 259] width 421 height 15
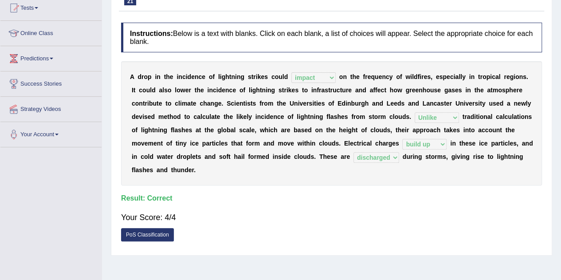
scroll to position [0, 0]
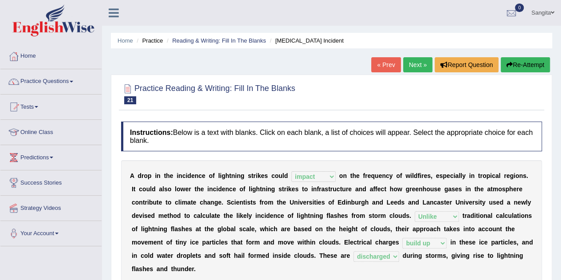
click at [410, 66] on link "Next »" at bounding box center [417, 64] width 29 height 15
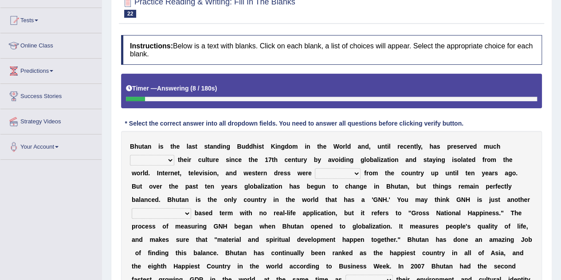
scroll to position [87, 0]
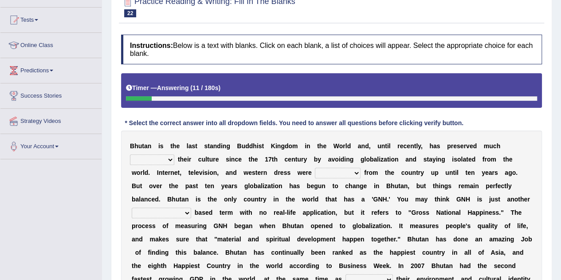
click at [169, 156] on select "of about to for" at bounding box center [152, 159] width 44 height 11
select select "of"
click at [130, 154] on select "of about to for" at bounding box center [152, 159] width 44 height 11
click at [330, 168] on select "summoned observed displayed banned" at bounding box center [338, 173] width 46 height 11
select select "banned"
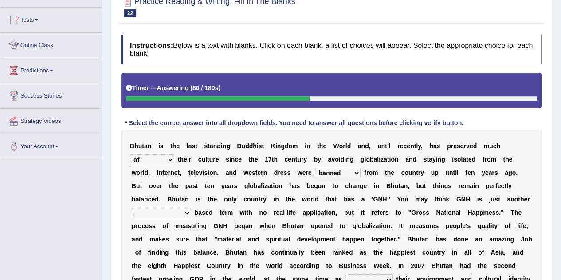
click at [315, 168] on select "summoned observed displayed banned" at bounding box center [338, 173] width 46 height 11
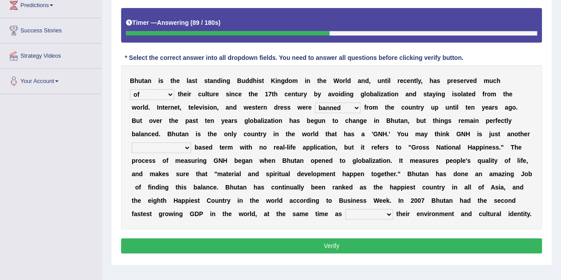
scroll to position [153, 0]
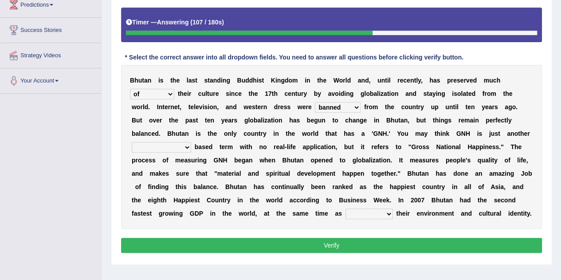
click at [167, 147] on select "statistically barely overwhelmingly roughly" at bounding box center [161, 147] width 59 height 11
select select "statistically"
click at [132, 142] on select "statistically barely overwhelmingly roughly" at bounding box center [161, 147] width 59 height 11
click at [369, 214] on select "demeaning intruding maintaining mourning" at bounding box center [369, 214] width 47 height 11
select select "demeaning"
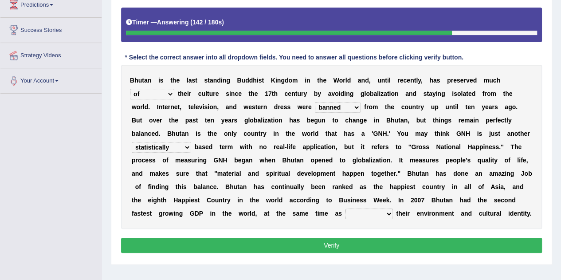
click at [346, 209] on select "demeaning intruding maintaining mourning" at bounding box center [369, 214] width 47 height 11
click at [355, 239] on button "Verify" at bounding box center [331, 245] width 421 height 15
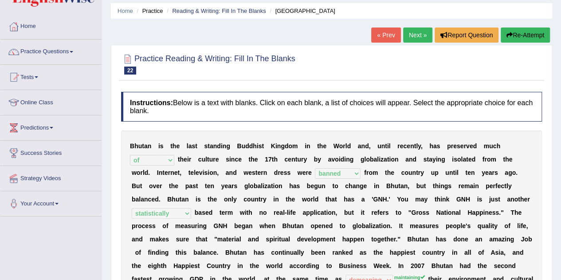
scroll to position [28, 0]
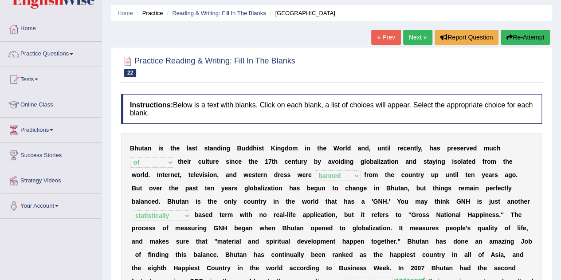
click at [417, 36] on link "Next »" at bounding box center [417, 37] width 29 height 15
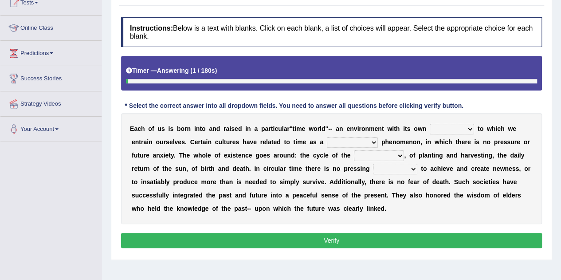
scroll to position [106, 0]
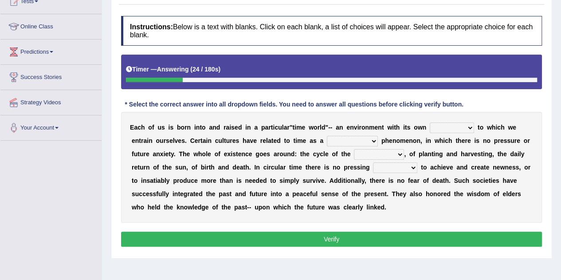
click at [441, 127] on select "area shape rhythm inclination" at bounding box center [452, 127] width 44 height 11
click at [430, 122] on select "area shape rhythm inclination" at bounding box center [452, 127] width 44 height 11
click at [469, 129] on select "area shape rhythm inclination" at bounding box center [452, 127] width 44 height 11
select select "shape"
click at [430, 122] on select "area shape rhythm inclination" at bounding box center [452, 127] width 44 height 11
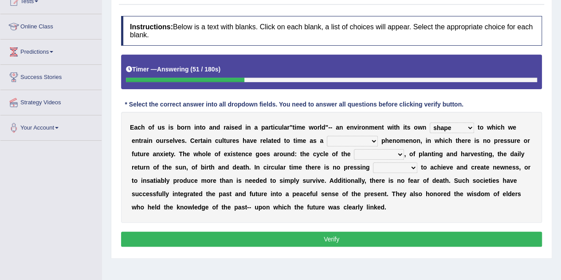
click at [341, 141] on select "cyclical conventional recycling cylindrical" at bounding box center [352, 141] width 51 height 11
select select "conventional"
click at [327, 136] on select "cyclical conventional recycling cylindrical" at bounding box center [352, 141] width 51 height 11
click at [371, 153] on select "days seasons arrangement periods" at bounding box center [379, 154] width 50 height 11
click at [364, 157] on select "days seasons arrangement periods" at bounding box center [379, 154] width 50 height 11
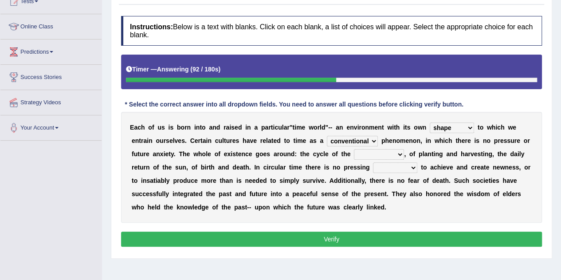
select select "periods"
click at [354, 149] on select "days seasons arrangement periods" at bounding box center [379, 154] width 50 height 11
click at [382, 166] on select "issue point cause need" at bounding box center [395, 167] width 44 height 11
select select "point"
click at [373, 162] on select "issue point cause need" at bounding box center [395, 167] width 44 height 11
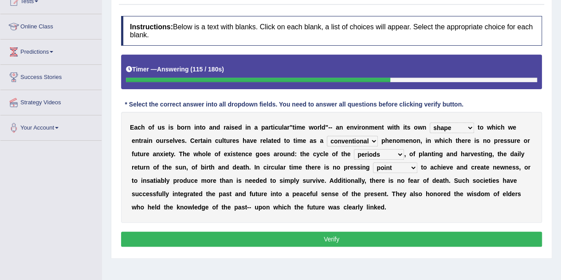
click at [360, 236] on button "Verify" at bounding box center [331, 239] width 421 height 15
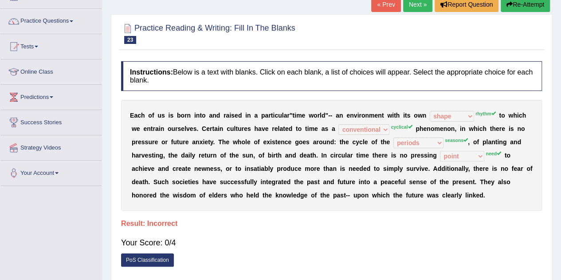
scroll to position [50, 0]
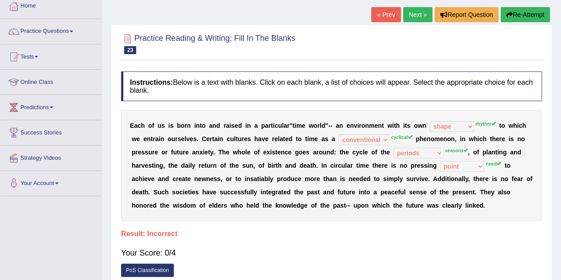
click at [526, 12] on button "Re-Attempt" at bounding box center [525, 14] width 49 height 15
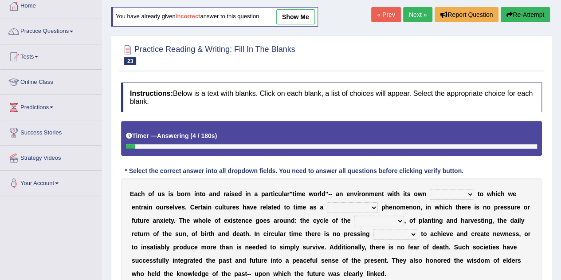
click at [448, 194] on select "area shape rhythm inclination" at bounding box center [452, 194] width 44 height 11
select select "rhythm"
click at [430, 189] on select "area shape rhythm inclination" at bounding box center [452, 194] width 44 height 11
click at [351, 209] on select "cyclical conventional recycling cylindrical" at bounding box center [352, 207] width 51 height 11
select select "cyclical"
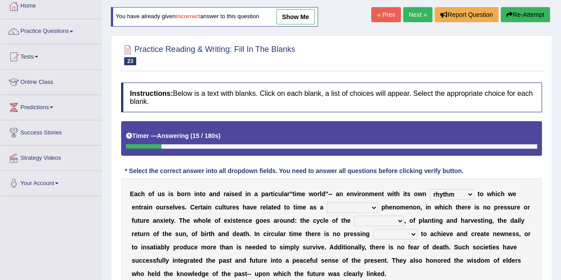
click at [327, 202] on select "cyclical conventional recycling cylindrical" at bounding box center [352, 207] width 51 height 11
click at [375, 220] on select "days seasons arrangement periods" at bounding box center [379, 221] width 50 height 11
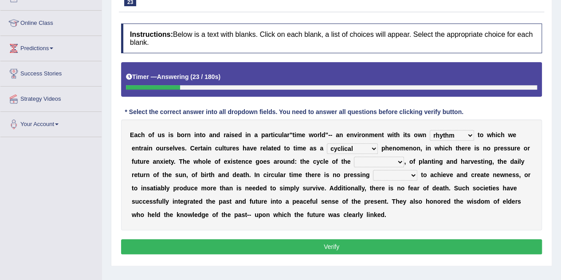
scroll to position [110, 0]
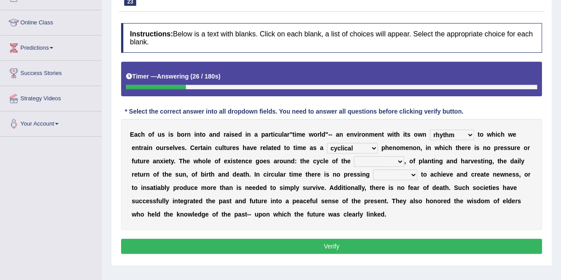
click at [377, 159] on select "days seasons arrangement periods" at bounding box center [379, 161] width 50 height 11
select select "seasons"
click at [354, 156] on select "days seasons arrangement periods" at bounding box center [379, 161] width 50 height 11
click at [400, 167] on div "E a c h o f u s i s b o r n i n t o a n d r a i s e d i n a p a r t i c u l a r…" at bounding box center [331, 174] width 421 height 111
click at [397, 178] on select "issue point cause need" at bounding box center [395, 174] width 44 height 11
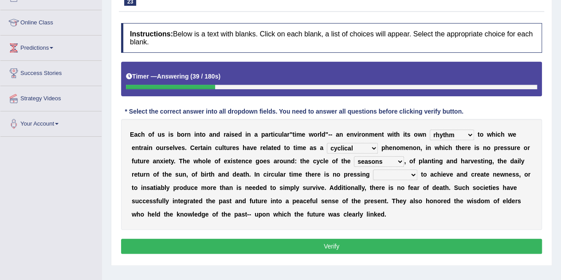
select select "need"
click at [373, 169] on select "issue point cause need" at bounding box center [395, 174] width 44 height 11
click at [379, 244] on button "Verify" at bounding box center [331, 246] width 421 height 15
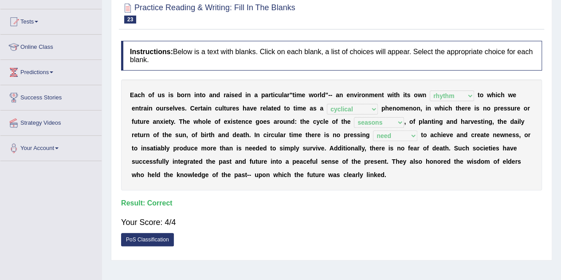
scroll to position [0, 0]
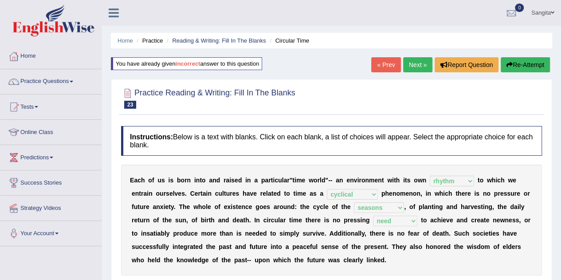
click at [416, 66] on link "Next »" at bounding box center [417, 64] width 29 height 15
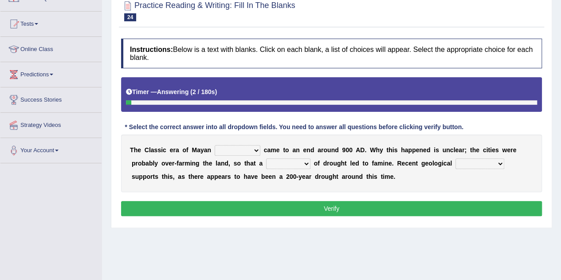
scroll to position [84, 0]
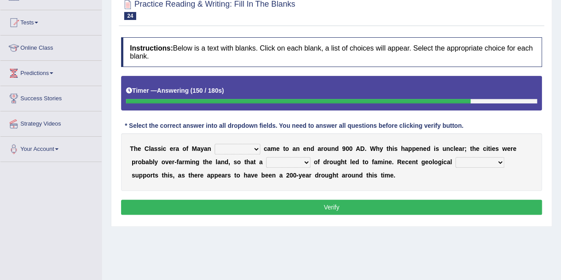
click at [233, 146] on select "community society civilization class" at bounding box center [238, 149] width 46 height 11
select select "civilization"
click at [215, 144] on select "community society civilization class" at bounding box center [238, 149] width 46 height 11
click at [286, 163] on select "time period range phase" at bounding box center [288, 162] width 44 height 11
select select "period"
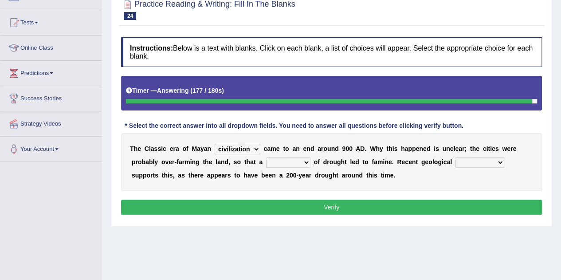
click at [266, 157] on select "time period range phase" at bounding box center [288, 162] width 44 height 11
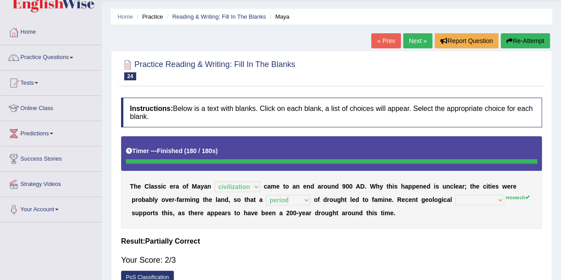
scroll to position [0, 0]
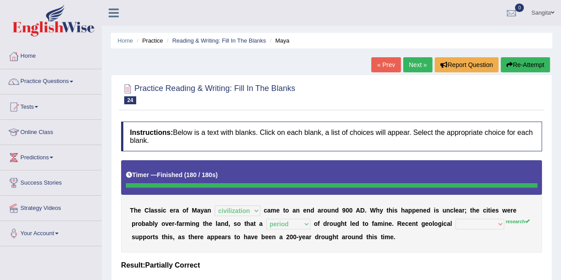
click at [414, 63] on link "Next »" at bounding box center [417, 64] width 29 height 15
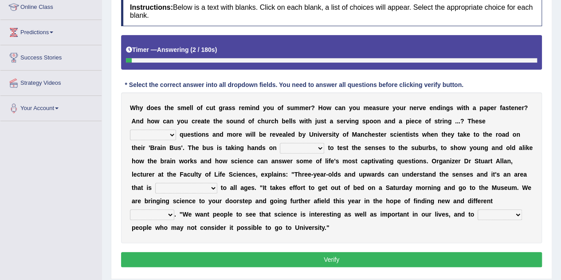
scroll to position [126, 0]
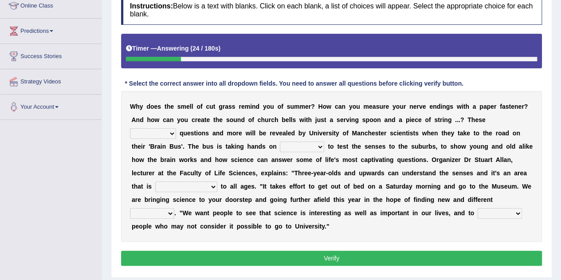
click at [158, 131] on select "fascinating unattended gratuitous underlying" at bounding box center [153, 133] width 46 height 11
select select "fascinating"
click at [130, 128] on select "fascinating unattended gratuitous underlying" at bounding box center [153, 133] width 46 height 11
click at [172, 134] on select "fascinating unattended gratuitous underlying" at bounding box center [153, 133] width 46 height 11
click at [201, 138] on div "W h y d o e s t h e s m e l l o f c u t g r a s s r e m i n d y o u o f s u m m…" at bounding box center [331, 166] width 421 height 151
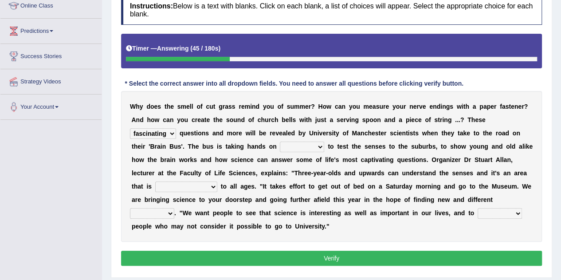
click at [292, 146] on select "activities mages facets revenues" at bounding box center [302, 147] width 44 height 11
select select "mages"
click at [280, 142] on select "activities mages facets revenues" at bounding box center [302, 147] width 44 height 11
click at [188, 185] on select "misleading disproportionate intriguing proximal" at bounding box center [186, 186] width 62 height 11
select select "proximal"
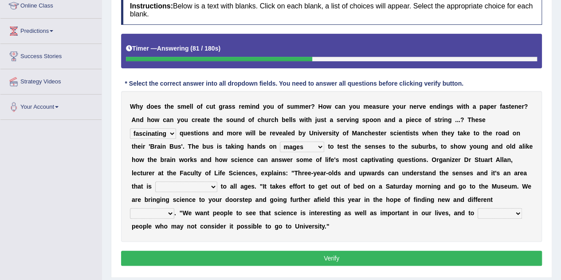
click at [155, 181] on select "misleading disproportionate intriguing proximal" at bounding box center [186, 186] width 62 height 11
click at [159, 210] on select "groups mobs auditors audiences" at bounding box center [152, 213] width 44 height 11
select select "groups"
click at [130, 208] on select "groups mobs auditors audiences" at bounding box center [152, 213] width 44 height 11
click at [492, 213] on select "force plead credit encourage" at bounding box center [500, 213] width 44 height 11
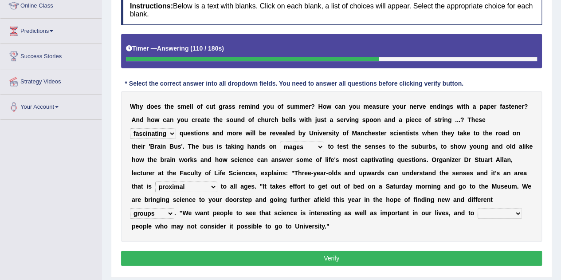
select select "encourage"
click at [478, 208] on select "force plead credit encourage" at bounding box center [500, 213] width 44 height 11
click at [332, 258] on button "Verify" at bounding box center [331, 258] width 421 height 15
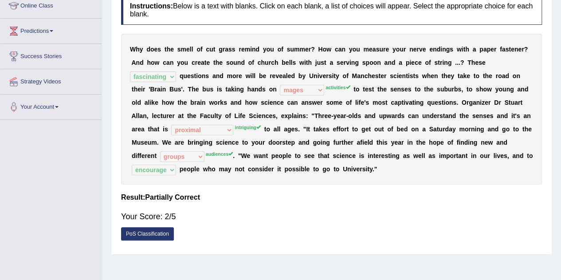
click at [241, 126] on sup "intriguing" at bounding box center [248, 127] width 26 height 5
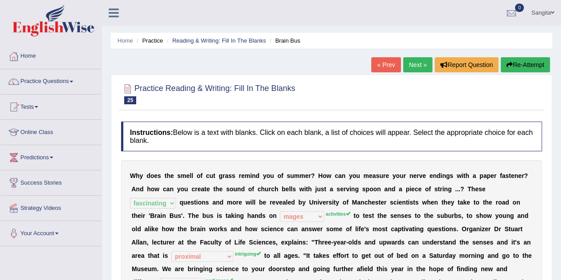
click at [532, 62] on button "Re-Attempt" at bounding box center [525, 64] width 49 height 15
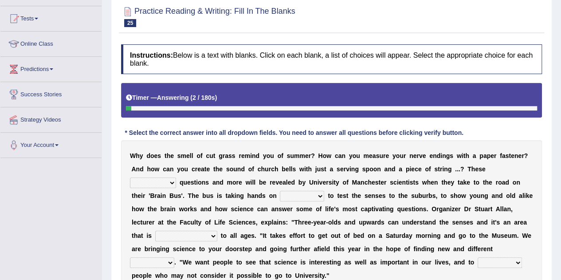
scroll to position [91, 0]
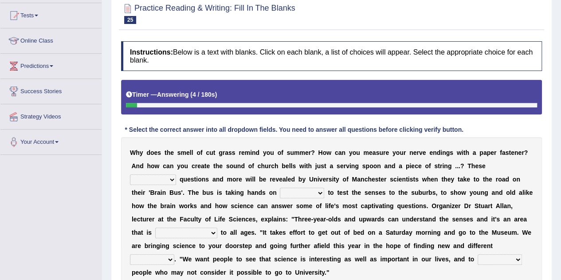
click at [146, 174] on select "fascinating unattended gratuitous underlying" at bounding box center [153, 179] width 46 height 11
select select "fascinating"
click at [130, 174] on select "fascinating unattended gratuitous underlying" at bounding box center [153, 179] width 46 height 11
click at [294, 190] on select "activities mages facets revenues" at bounding box center [302, 193] width 44 height 11
select select "activities"
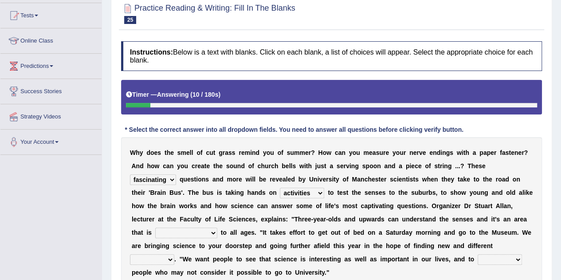
click at [280, 188] on select "activities mages facets revenues" at bounding box center [302, 193] width 44 height 11
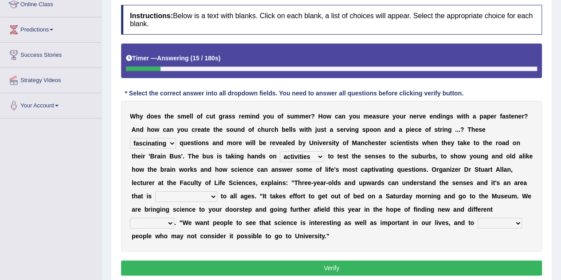
scroll to position [128, 0]
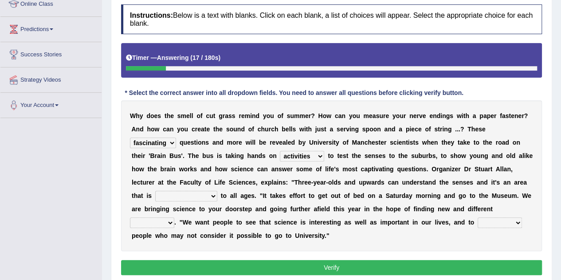
click at [197, 193] on select "misleading disproportionate intriguing proximal" at bounding box center [186, 196] width 62 height 11
select select "intriguing"
click at [155, 191] on select "misleading disproportionate intriguing proximal" at bounding box center [186, 196] width 62 height 11
click at [169, 221] on select "groups mobs auditors audiences" at bounding box center [152, 222] width 44 height 11
select select "audiences"
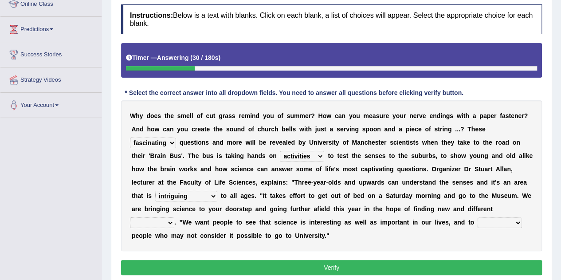
click at [130, 217] on select "groups mobs auditors audiences" at bounding box center [152, 222] width 44 height 11
click at [502, 225] on select "force plead credit encourage" at bounding box center [500, 222] width 44 height 11
select select "encourage"
click at [478, 217] on select "force plead credit encourage" at bounding box center [500, 222] width 44 height 11
click at [349, 260] on button "Verify" at bounding box center [331, 267] width 421 height 15
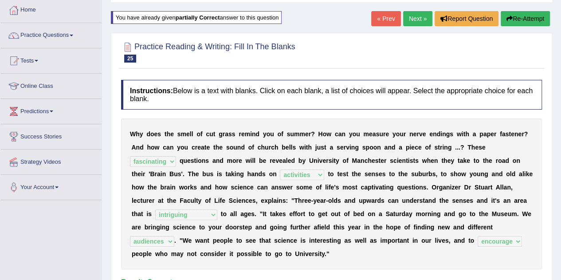
scroll to position [46, 0]
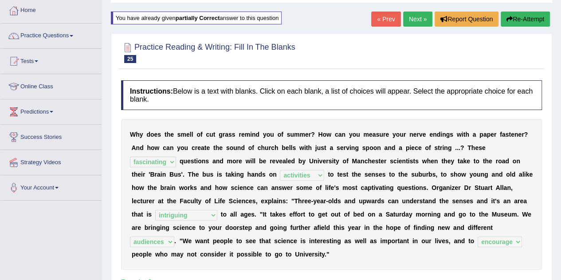
click at [417, 21] on link "Next »" at bounding box center [417, 19] width 29 height 15
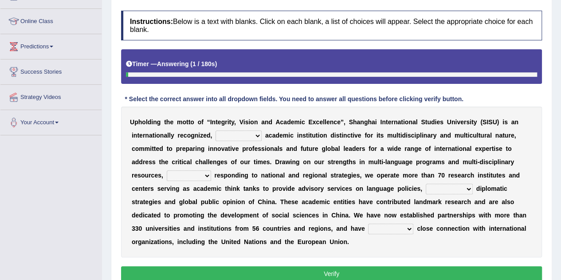
scroll to position [114, 0]
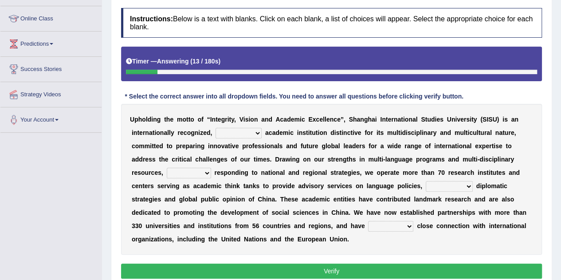
click at [245, 134] on select "universal amiable dishonest prestigious" at bounding box center [239, 133] width 46 height 11
select select "universal"
click at [216, 128] on select "universal amiable dishonest prestigious" at bounding box center [239, 133] width 46 height 11
click at [186, 170] on select "of as with while" at bounding box center [189, 173] width 44 height 11
select select "while"
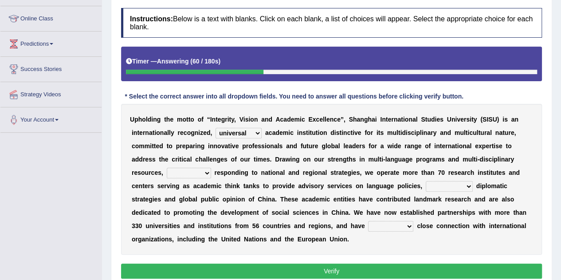
click at [167, 168] on select "of as with while" at bounding box center [189, 173] width 44 height 11
click at [431, 185] on select "city's country's university's province's" at bounding box center [449, 186] width 47 height 11
click at [426, 181] on select "city's country's university's province's" at bounding box center [449, 186] width 47 height 11
click at [467, 183] on select "city's country's university's province's" at bounding box center [449, 186] width 47 height 11
select select "province's"
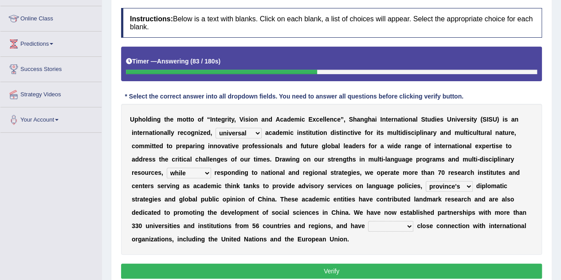
click at [426, 181] on select "city's country's university's province's" at bounding box center [449, 186] width 47 height 11
click at [400, 225] on select "maintained disarmed displaced revised" at bounding box center [390, 226] width 45 height 11
select select "maintained"
click at [368, 221] on select "maintained disarmed displaced revised" at bounding box center [390, 226] width 45 height 11
click at [354, 271] on button "Verify" at bounding box center [331, 271] width 421 height 15
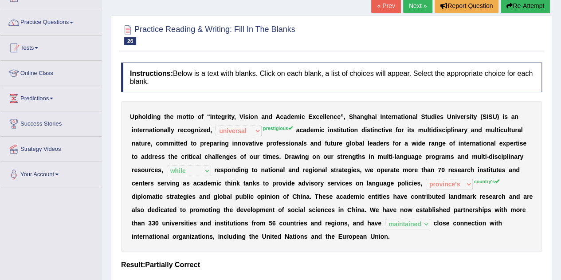
scroll to position [59, 0]
click at [510, 5] on icon "button" at bounding box center [510, 6] width 6 height 6
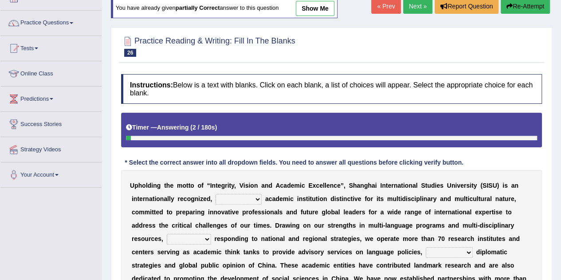
click at [244, 196] on select "universal amiable dishonest prestigious" at bounding box center [239, 199] width 46 height 11
select select "prestigious"
click at [216, 194] on select "universal amiable dishonest prestigious" at bounding box center [239, 199] width 46 height 11
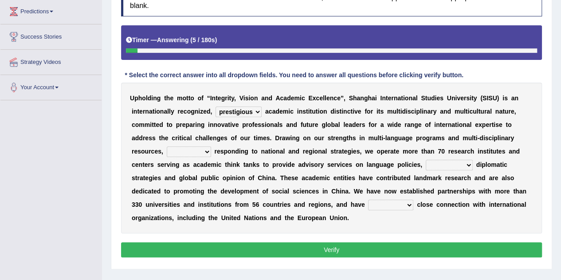
scroll to position [147, 0]
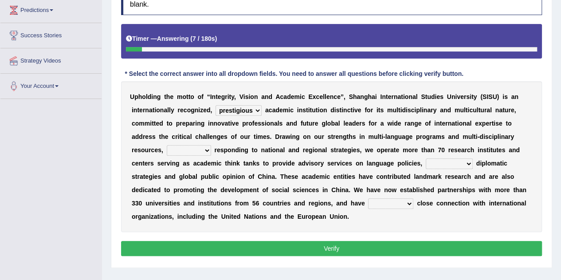
click at [186, 147] on select "of as with while" at bounding box center [189, 150] width 44 height 11
select select "while"
click at [167, 145] on select "of as with while" at bounding box center [189, 150] width 44 height 11
click at [434, 159] on select "city's country's university's province's" at bounding box center [449, 163] width 47 height 11
select select "country's"
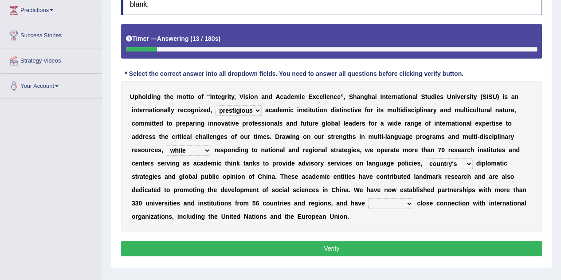
click at [426, 158] on select "city's country's university's province's" at bounding box center [449, 163] width 47 height 11
click at [396, 205] on select "maintained disarmed displaced revised" at bounding box center [390, 203] width 45 height 11
select select "maintained"
click at [368, 198] on select "maintained disarmed displaced revised" at bounding box center [390, 203] width 45 height 11
click at [357, 246] on button "Verify" at bounding box center [331, 248] width 421 height 15
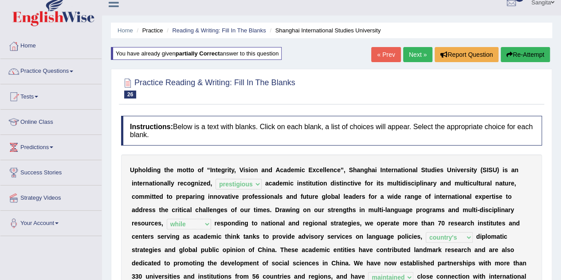
scroll to position [6, 0]
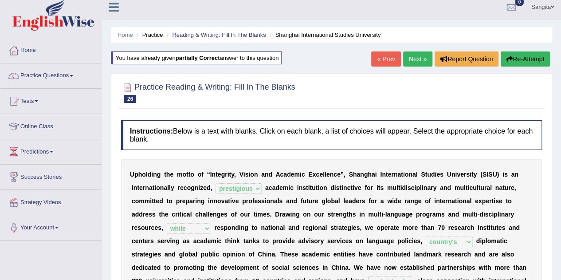
click at [410, 63] on link "Next »" at bounding box center [417, 58] width 29 height 15
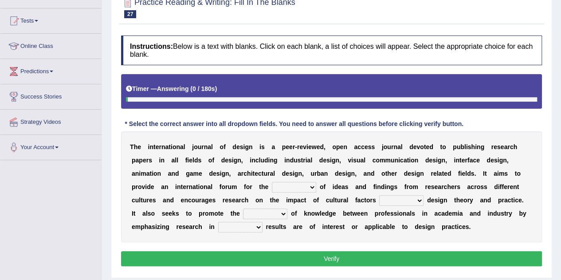
scroll to position [87, 0]
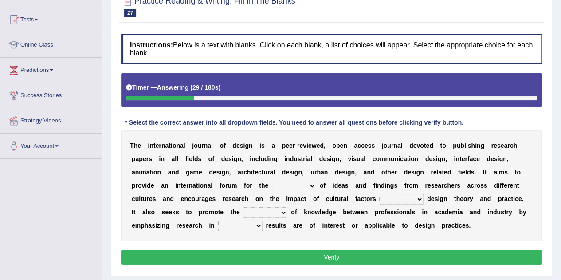
click at [299, 184] on select "infliction change exchange occurence" at bounding box center [294, 186] width 44 height 11
select select "exchange"
click at [272, 181] on select "infliction change exchange occurence" at bounding box center [294, 186] width 44 height 11
click at [389, 199] on select "on without inside at" at bounding box center [401, 199] width 44 height 11
select select "on"
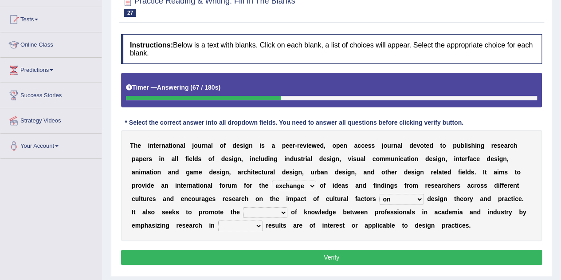
click at [379, 194] on select "on without inside at" at bounding box center [401, 199] width 44 height 11
click at [260, 211] on select "overlap transplant transfer estimation" at bounding box center [265, 212] width 44 height 11
select select "transfer"
click at [243, 207] on select "overlap transplant transfer estimation" at bounding box center [265, 212] width 44 height 11
click at [225, 224] on select "the which that what" at bounding box center [240, 226] width 44 height 11
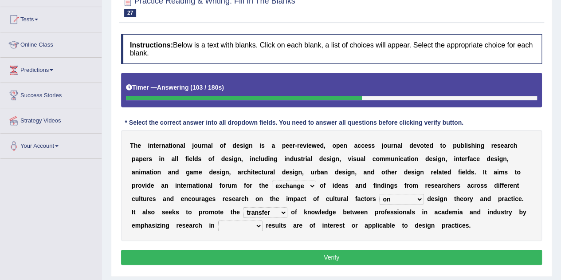
select select "which"
click at [218, 221] on select "the which that what" at bounding box center [240, 226] width 44 height 11
click at [308, 255] on button "Verify" at bounding box center [331, 257] width 421 height 15
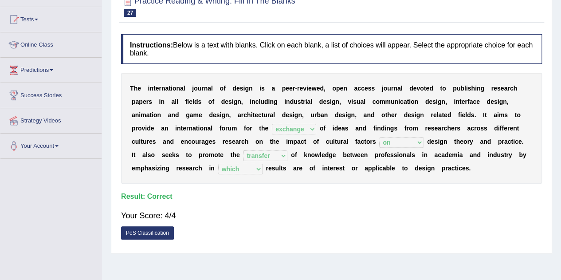
scroll to position [0, 0]
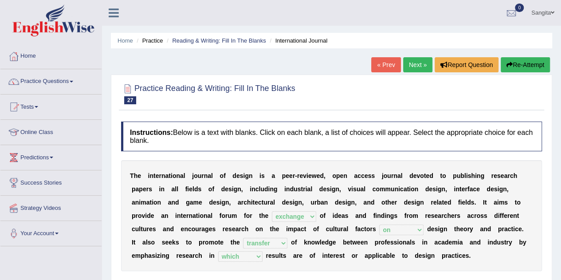
click at [419, 65] on link "Next »" at bounding box center [417, 64] width 29 height 15
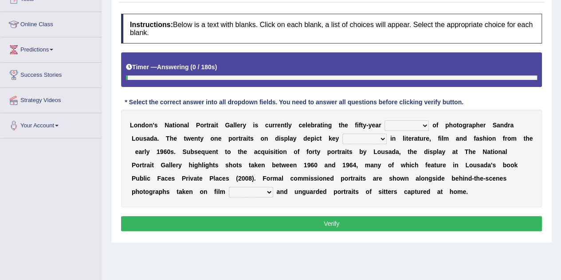
scroll to position [108, 0]
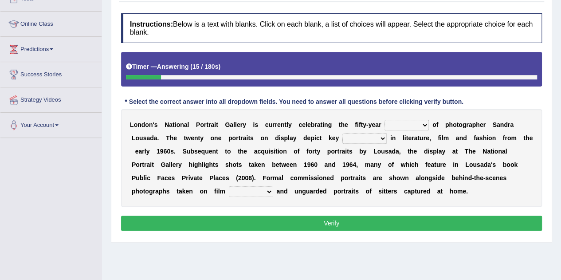
click at [407, 124] on select "invitation promotion training career" at bounding box center [407, 125] width 44 height 11
select select "promotion"
click at [385, 120] on select "invitation promotion training career" at bounding box center [407, 125] width 44 height 11
click at [358, 137] on select "figures gadgets fashions genres" at bounding box center [365, 138] width 44 height 11
select select "genres"
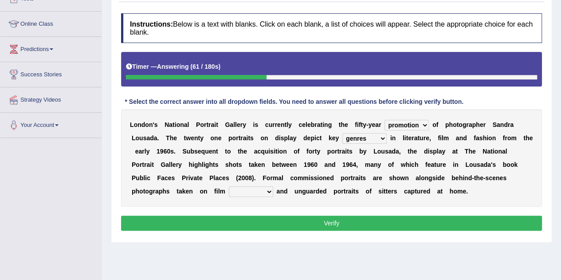
click at [343, 133] on select "figures gadgets fashions genres" at bounding box center [365, 138] width 44 height 11
click at [243, 188] on select "gists sets tickets aisles" at bounding box center [251, 191] width 44 height 11
select select "sets"
click at [229, 186] on select "gists sets tickets aisles" at bounding box center [251, 191] width 44 height 11
click at [298, 220] on button "Verify" at bounding box center [331, 223] width 421 height 15
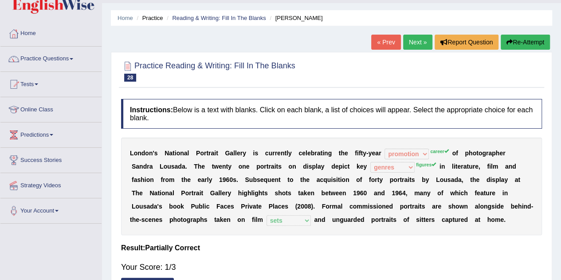
scroll to position [20, 0]
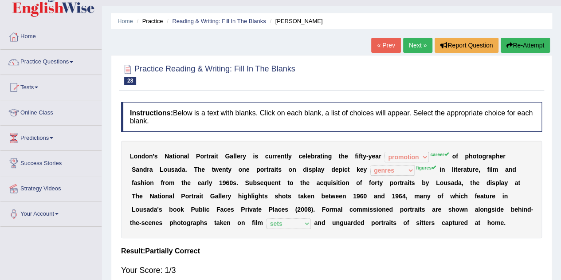
click at [418, 48] on link "Next »" at bounding box center [417, 45] width 29 height 15
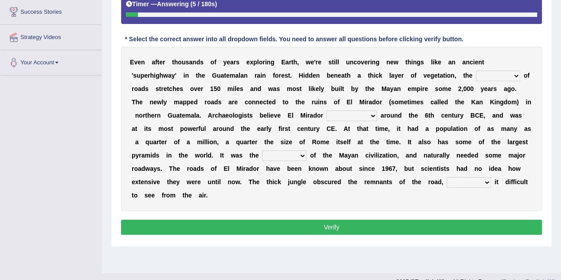
scroll to position [173, 0]
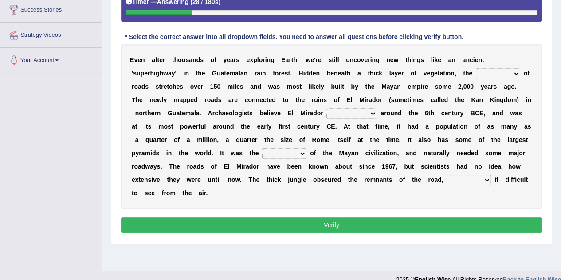
click at [499, 70] on select "network surface interface width" at bounding box center [498, 73] width 44 height 11
select select "surface"
click at [476, 68] on select "network surface interface width" at bounding box center [498, 73] width 44 height 11
click at [328, 112] on select "has founded founded was founded was found" at bounding box center [352, 113] width 51 height 11
select select "founded"
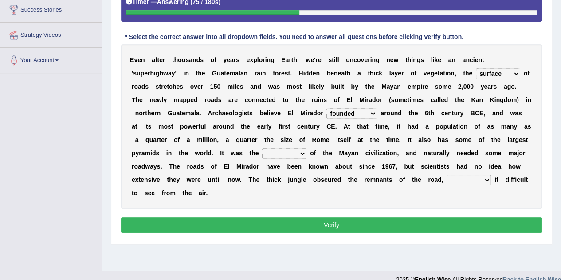
click at [327, 108] on select "has founded founded was founded was found" at bounding box center [352, 113] width 51 height 11
click at [288, 150] on select "volume heart column facet" at bounding box center [284, 153] width 44 height 11
select select "heart"
click at [262, 148] on select "volume heart column facet" at bounding box center [284, 153] width 44 height 11
click at [468, 178] on select "makes making make made" at bounding box center [469, 180] width 44 height 11
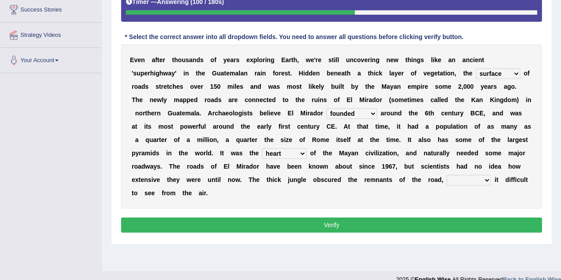
select select "making"
click at [447, 175] on select "makes making make made" at bounding box center [469, 180] width 44 height 11
click at [420, 219] on button "Verify" at bounding box center [331, 224] width 421 height 15
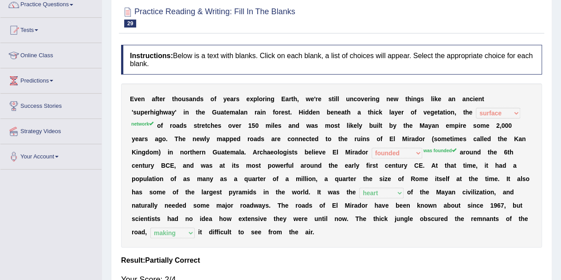
scroll to position [0, 0]
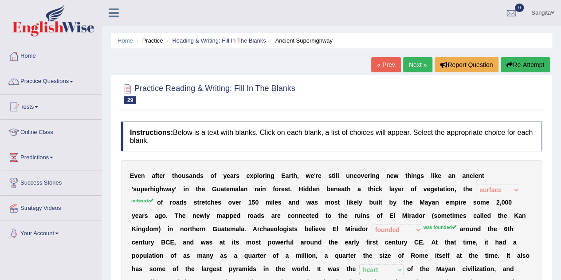
click at [412, 63] on link "Next »" at bounding box center [417, 64] width 29 height 15
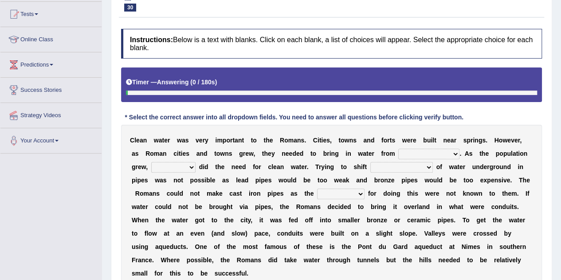
scroll to position [93, 0]
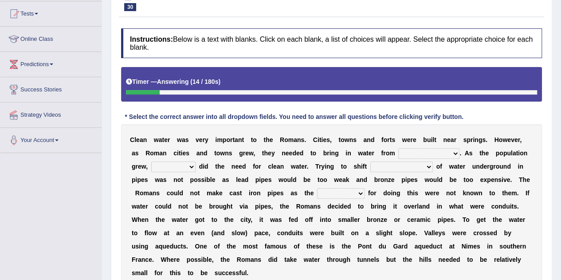
click at [412, 150] on select "further afield these origins different parts specific sources" at bounding box center [428, 153] width 61 height 11
select select "specific sources"
click at [398, 148] on select "further afield these origins different parts specific sources" at bounding box center [428, 153] width 61 height 11
click at [172, 166] on select "as well so how thus" at bounding box center [173, 166] width 44 height 11
click at [151, 161] on select "as well so how thus" at bounding box center [173, 166] width 44 height 11
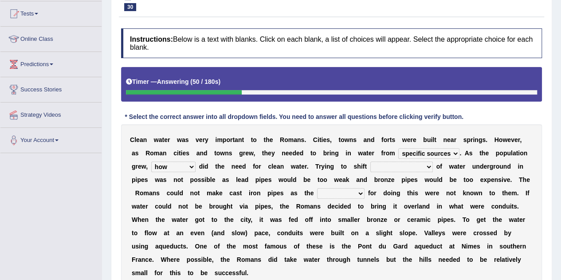
click at [185, 163] on select "as well so how thus" at bounding box center [173, 166] width 44 height 11
select select "so"
click at [151, 161] on select "as well so how thus" at bounding box center [173, 166] width 44 height 11
click at [384, 165] on select "few loads improper intakes relative levels large volumes" at bounding box center [401, 166] width 63 height 11
select select "few loads"
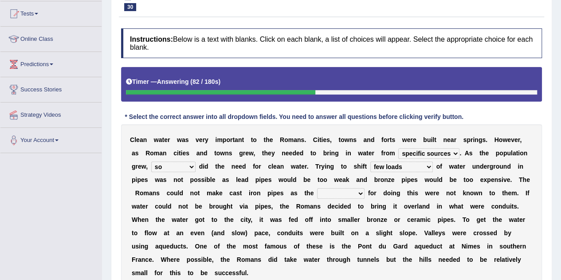
click at [370, 161] on select "few loads improper intakes relative levels large volumes" at bounding box center [401, 166] width 63 height 11
click at [331, 194] on select "spans scales proportions techniques" at bounding box center [340, 193] width 47 height 11
select select "techniques"
click at [317, 188] on select "spans scales proportions techniques" at bounding box center [340, 193] width 47 height 11
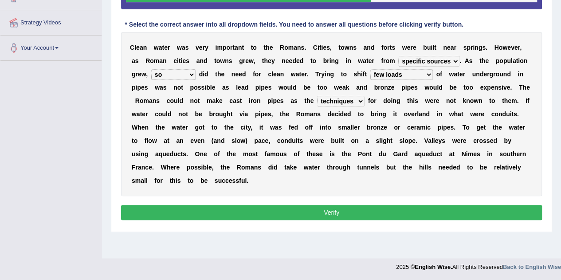
click at [327, 210] on button "Verify" at bounding box center [331, 212] width 421 height 15
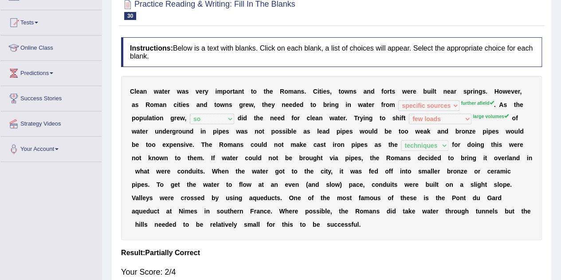
scroll to position [0, 0]
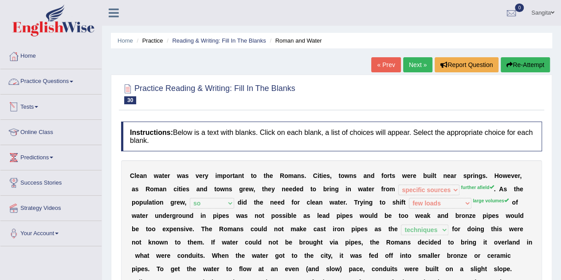
click at [57, 81] on link "Practice Questions" at bounding box center [50, 80] width 101 height 22
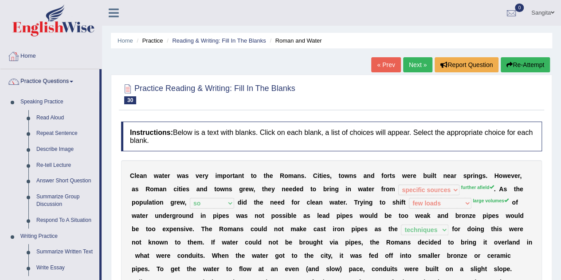
click at [31, 53] on link "Home" at bounding box center [50, 55] width 101 height 22
